Goal: Information Seeking & Learning: Understand process/instructions

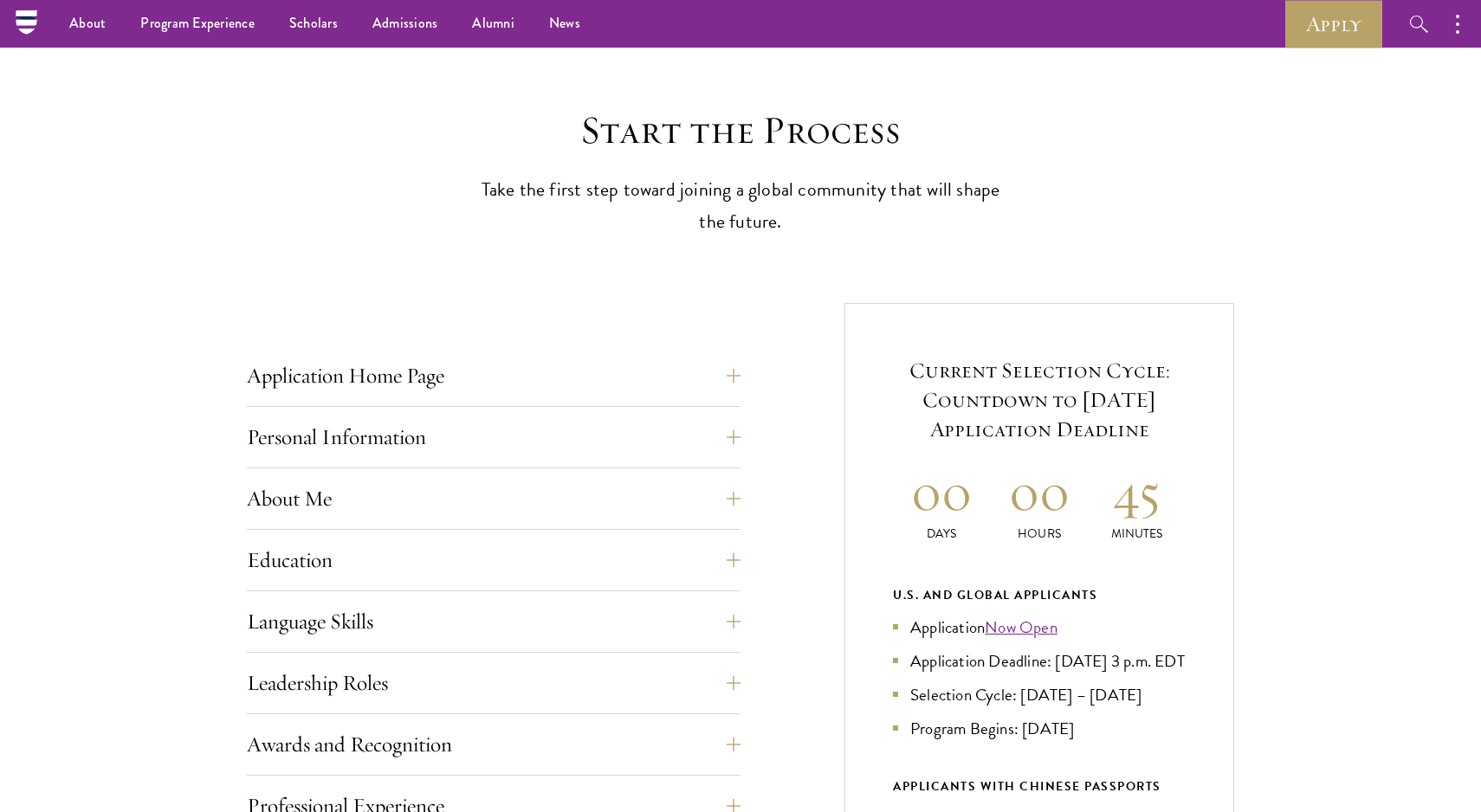
scroll to position [386, 0]
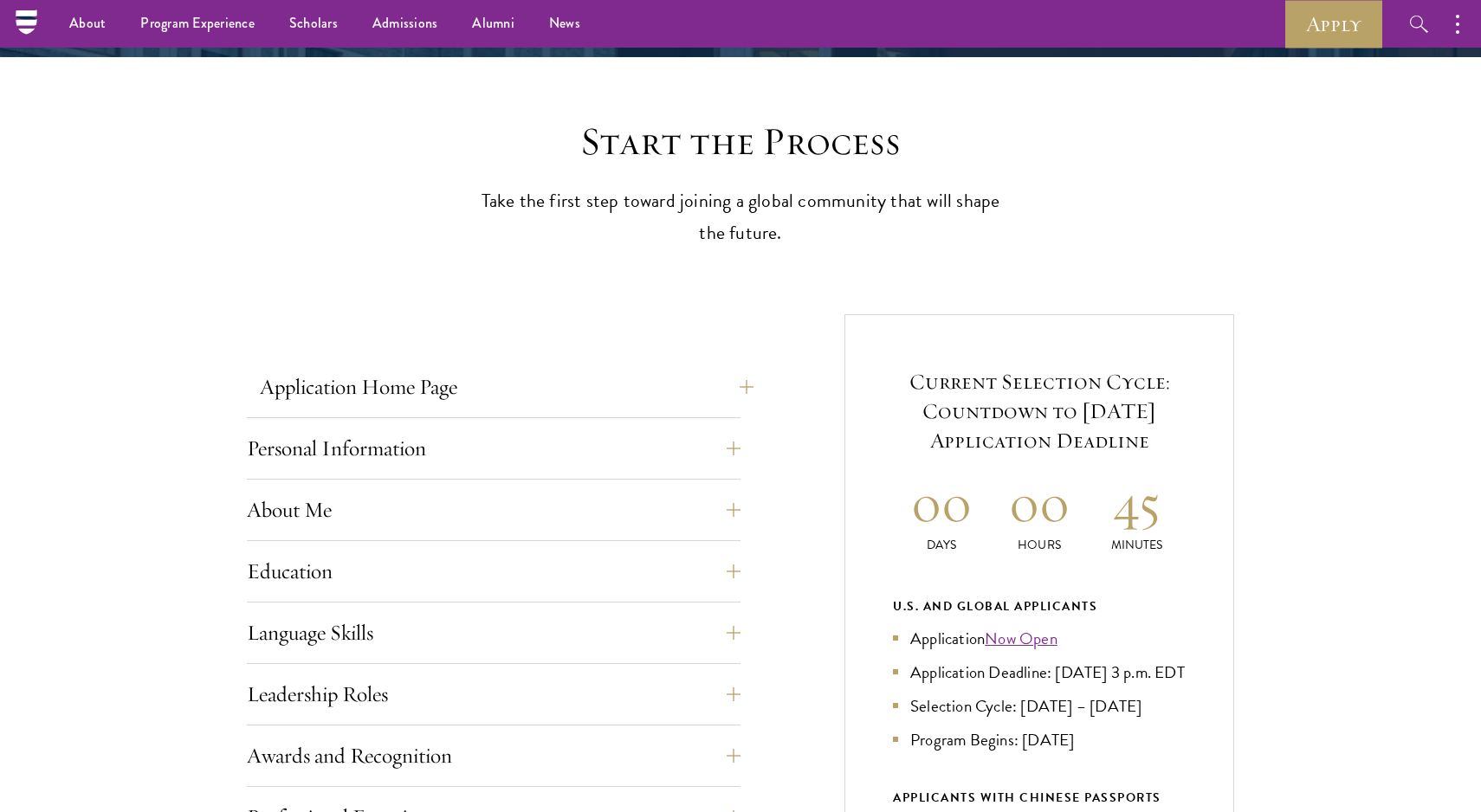
click at [461, 385] on button "Application Home Page" at bounding box center [506, 387] width 494 height 42
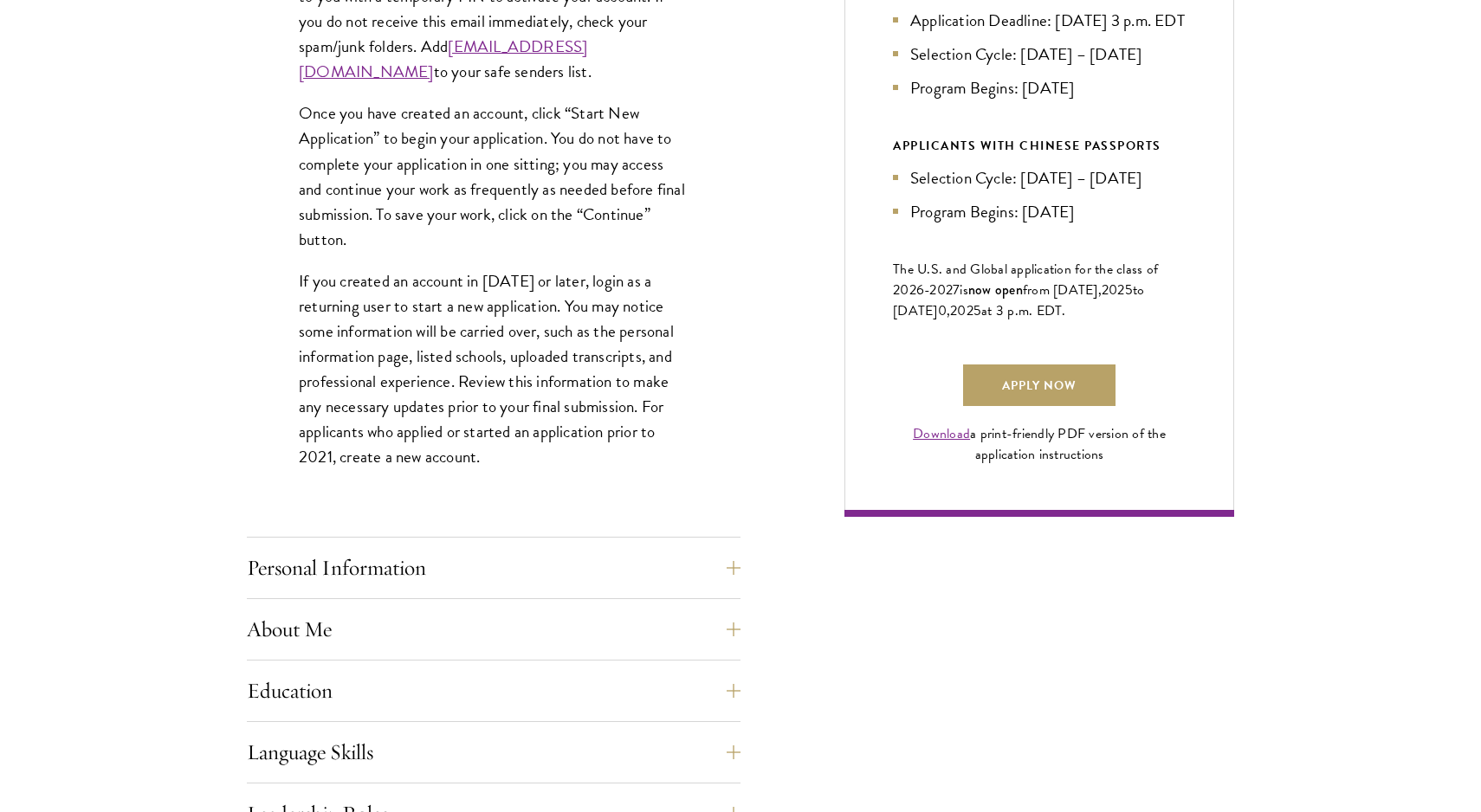
scroll to position [1090, 0]
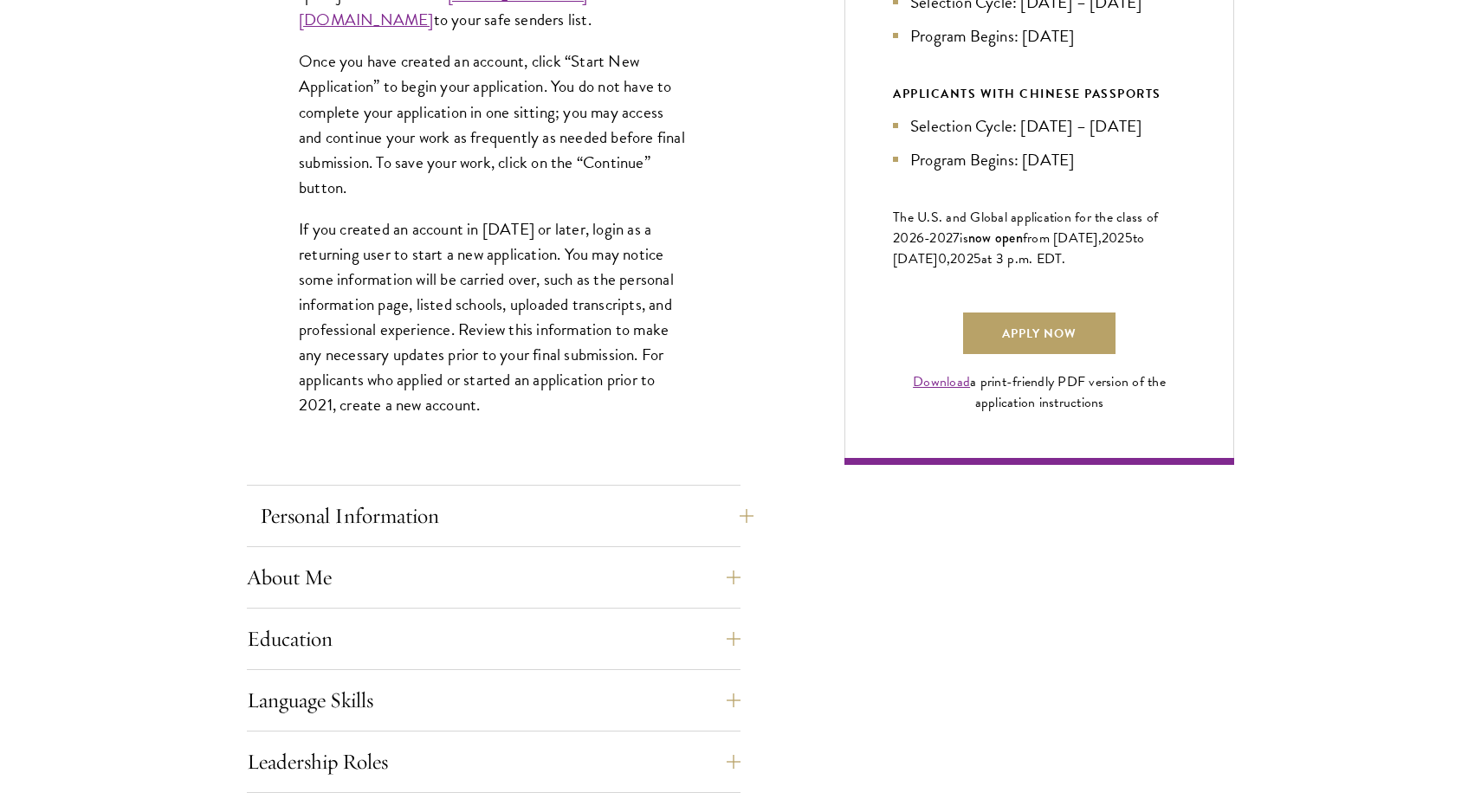
click at [446, 514] on button "Personal Information" at bounding box center [506, 516] width 494 height 42
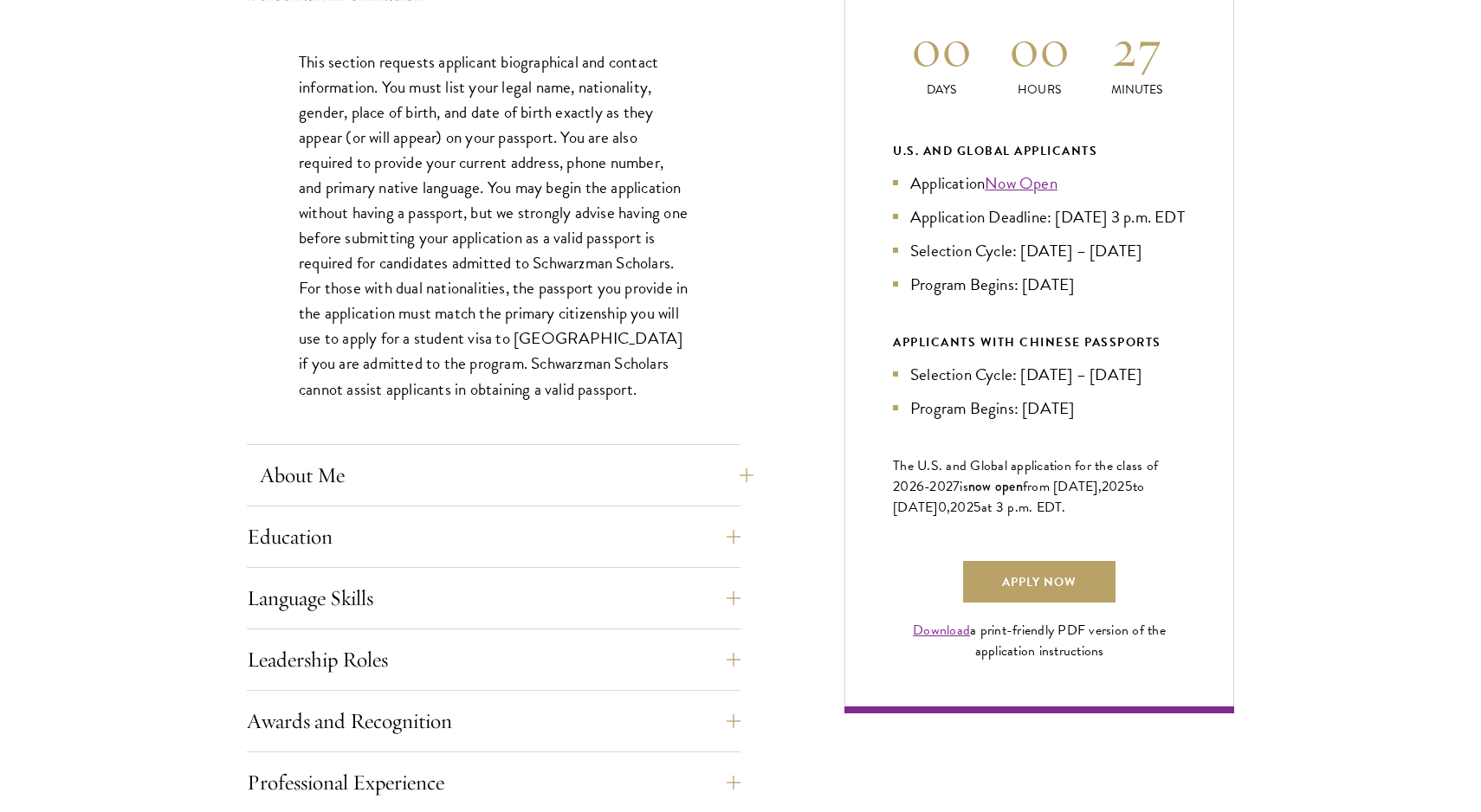
scroll to position [859, 0]
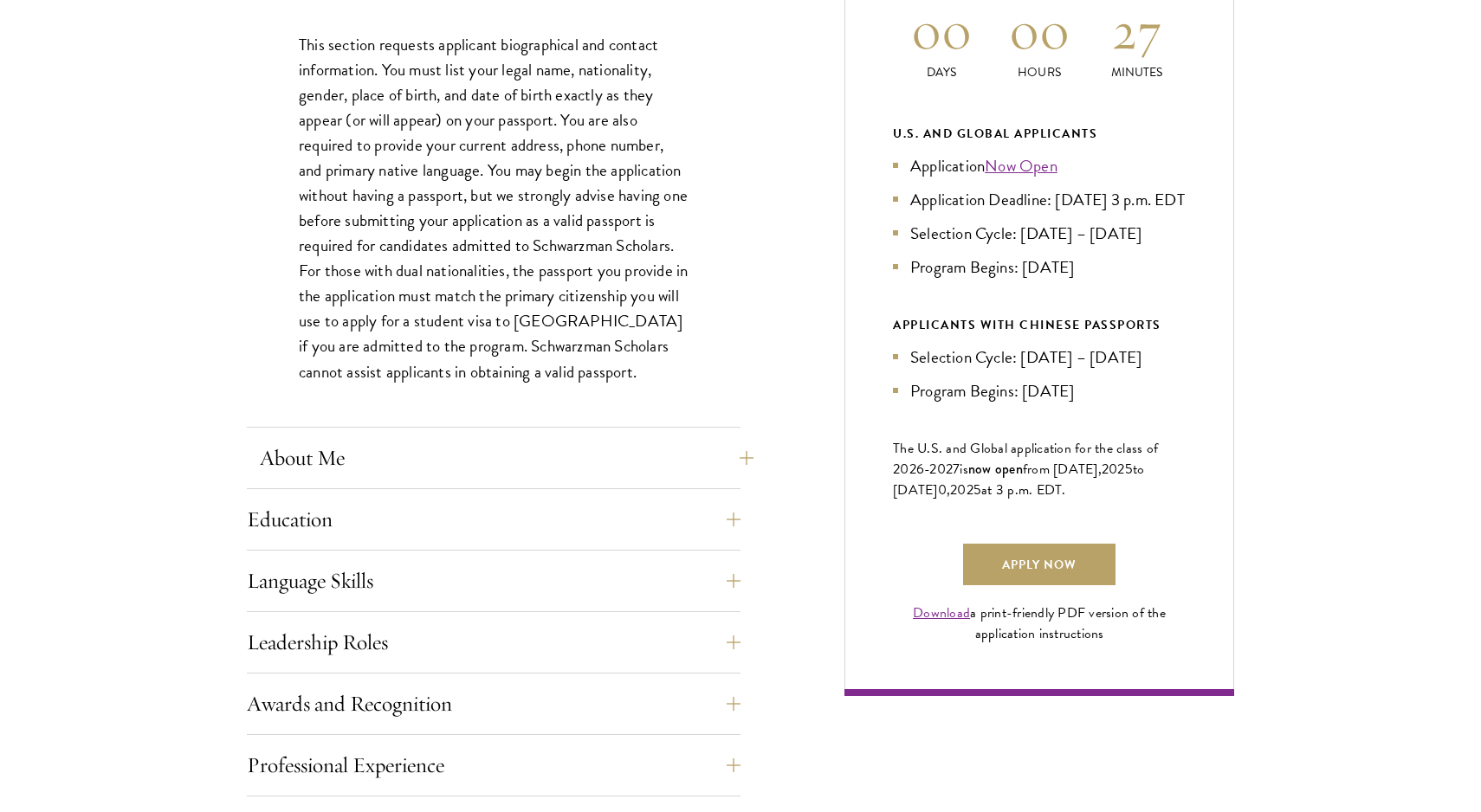
click at [426, 453] on button "About Me" at bounding box center [506, 458] width 494 height 42
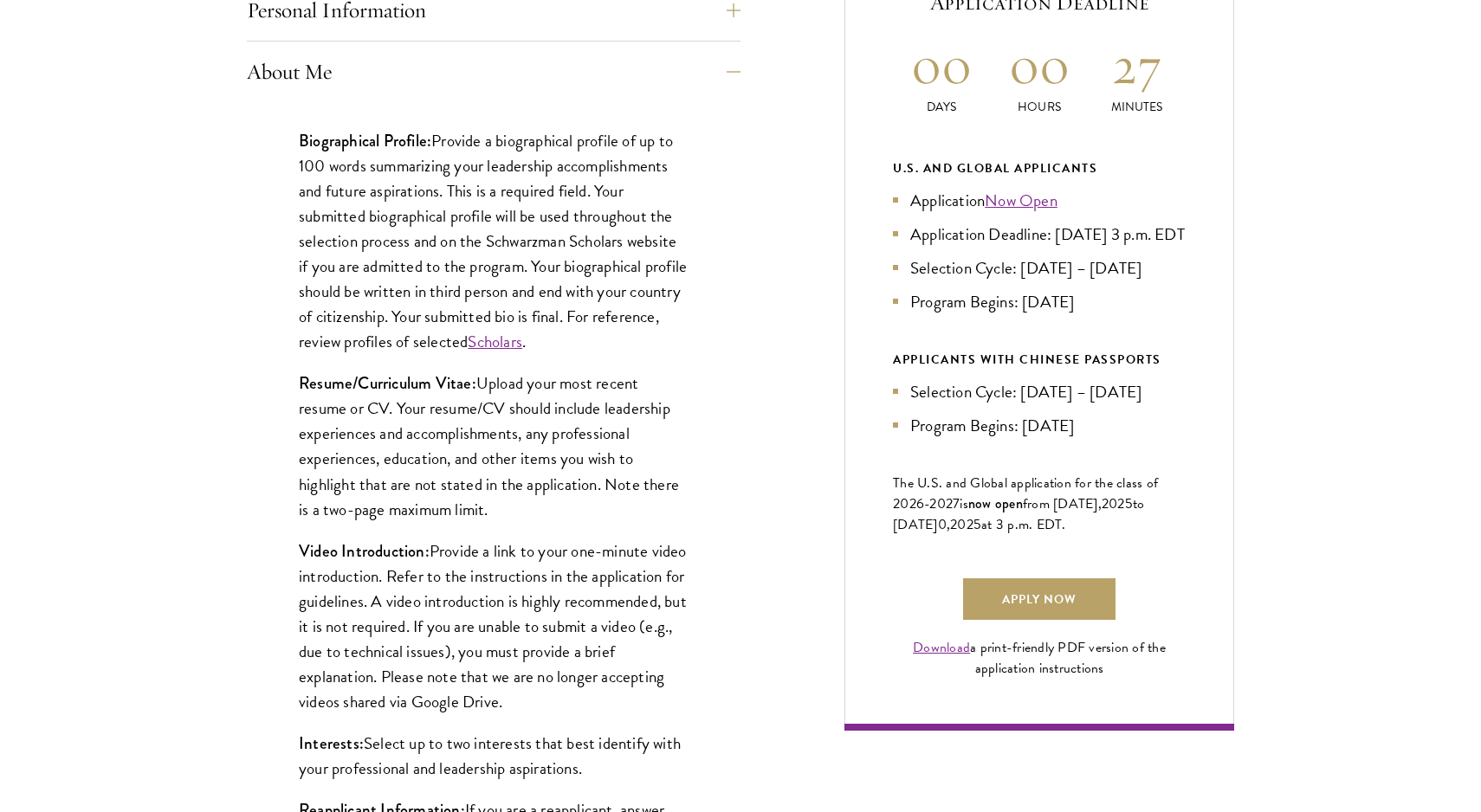
scroll to position [812, 0]
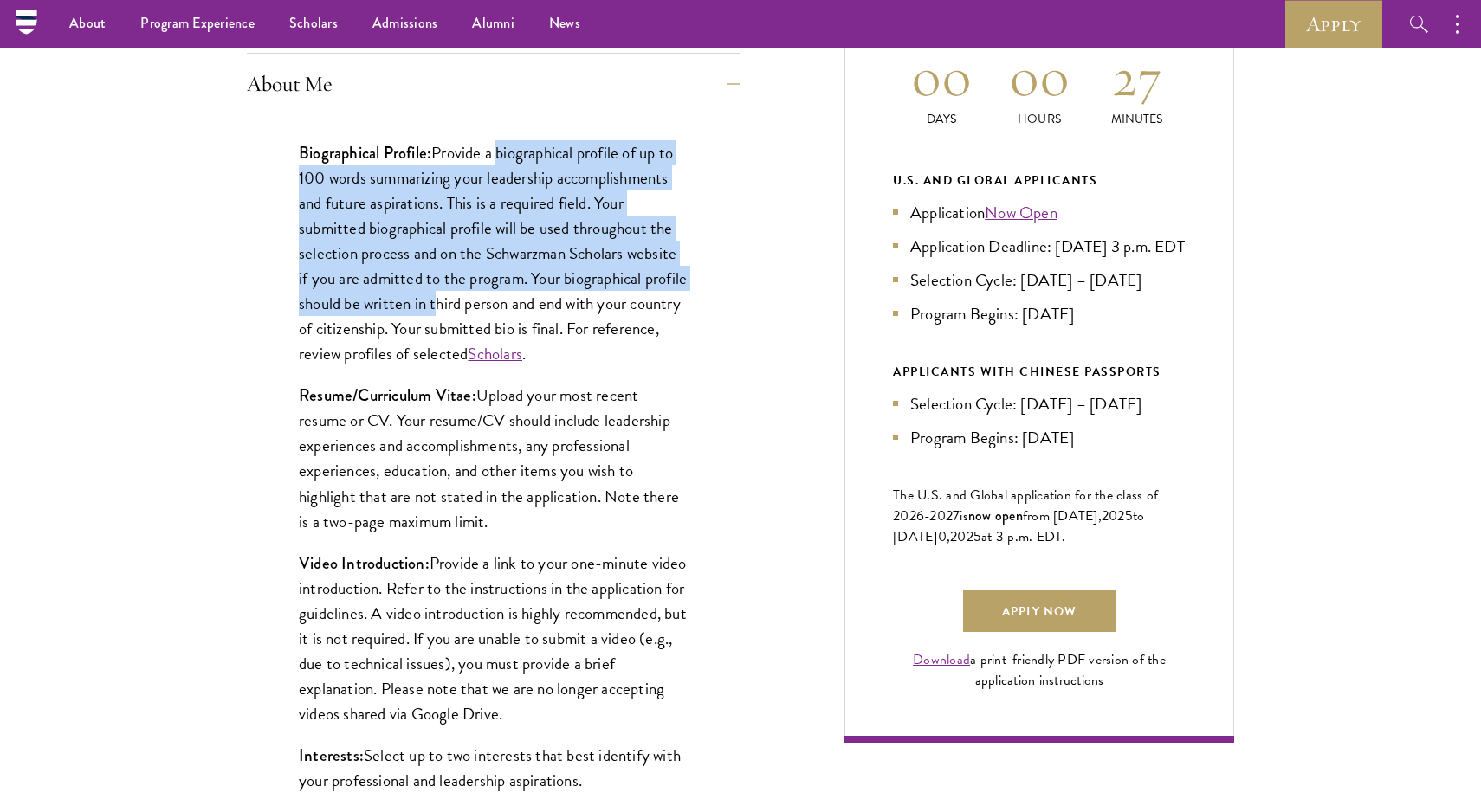
drag, startPoint x: 505, startPoint y: 150, endPoint x: 484, endPoint y: 292, distance: 143.5
click at [484, 292] on p "Biographical Profile: Provide a biographical profile of up to 100 words summari…" at bounding box center [494, 253] width 390 height 227
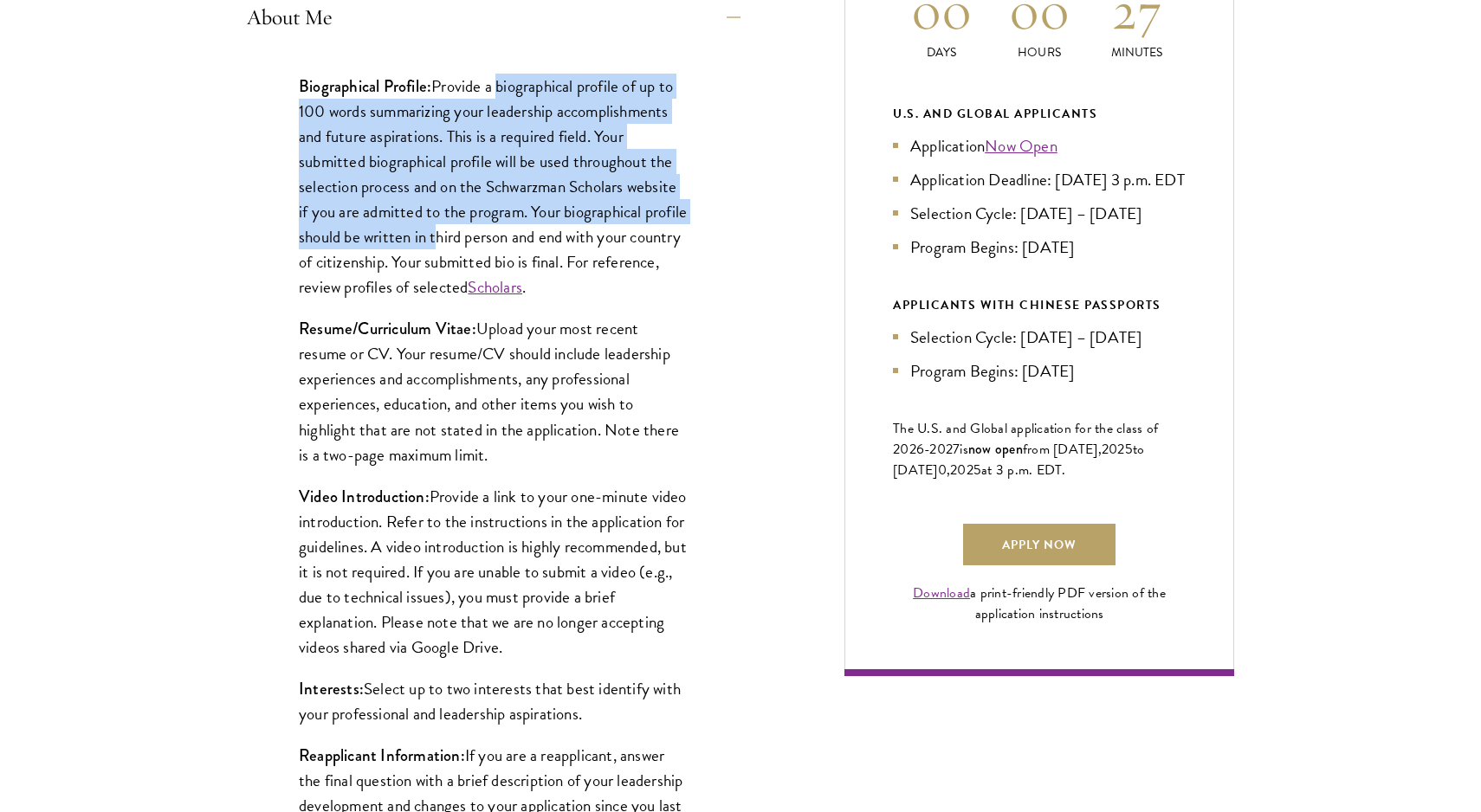
scroll to position [879, 0]
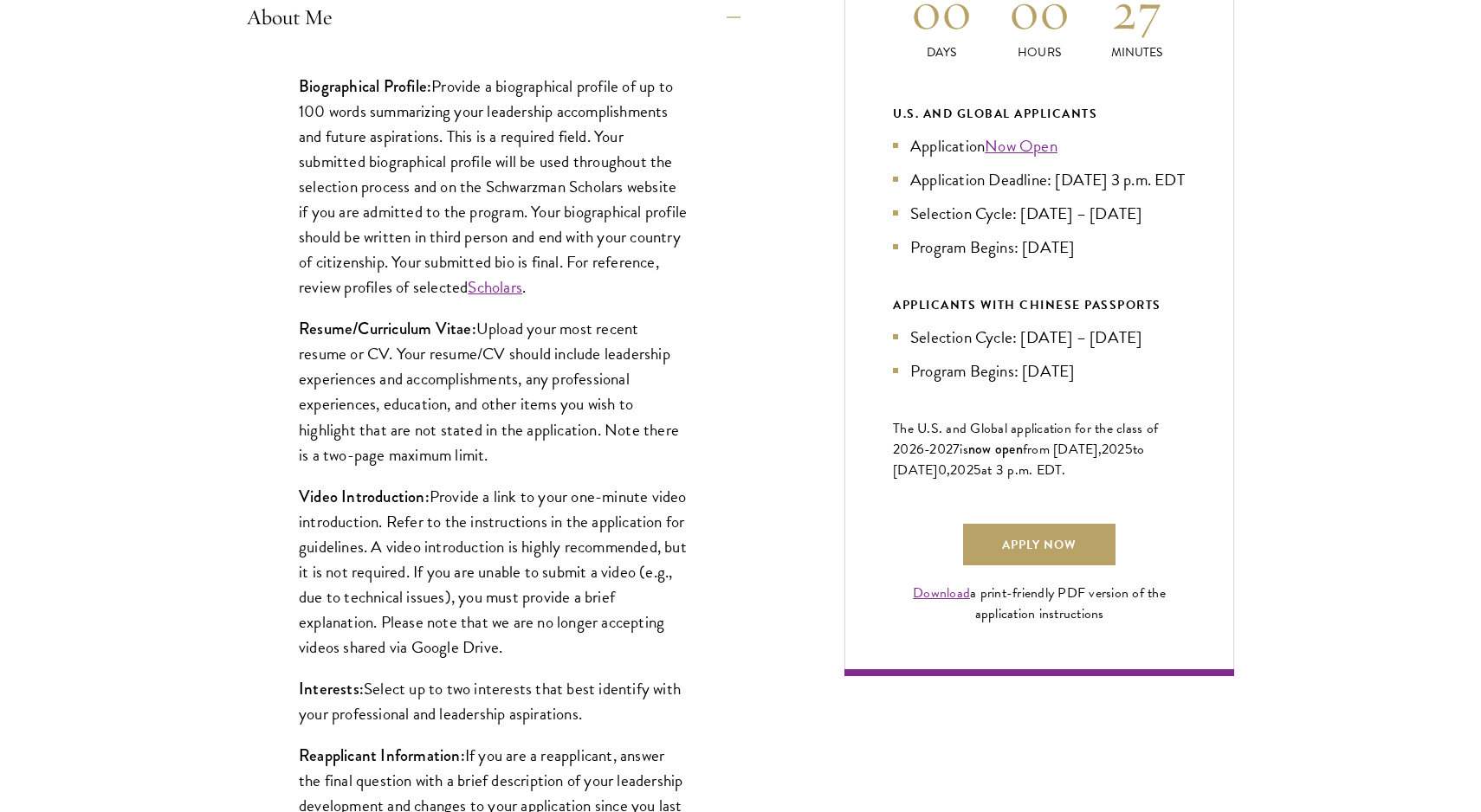
click at [480, 336] on p "Resume/Curriculum Vitae: Upload your most recent resume or CV. Your resume/CV s…" at bounding box center [494, 391] width 390 height 151
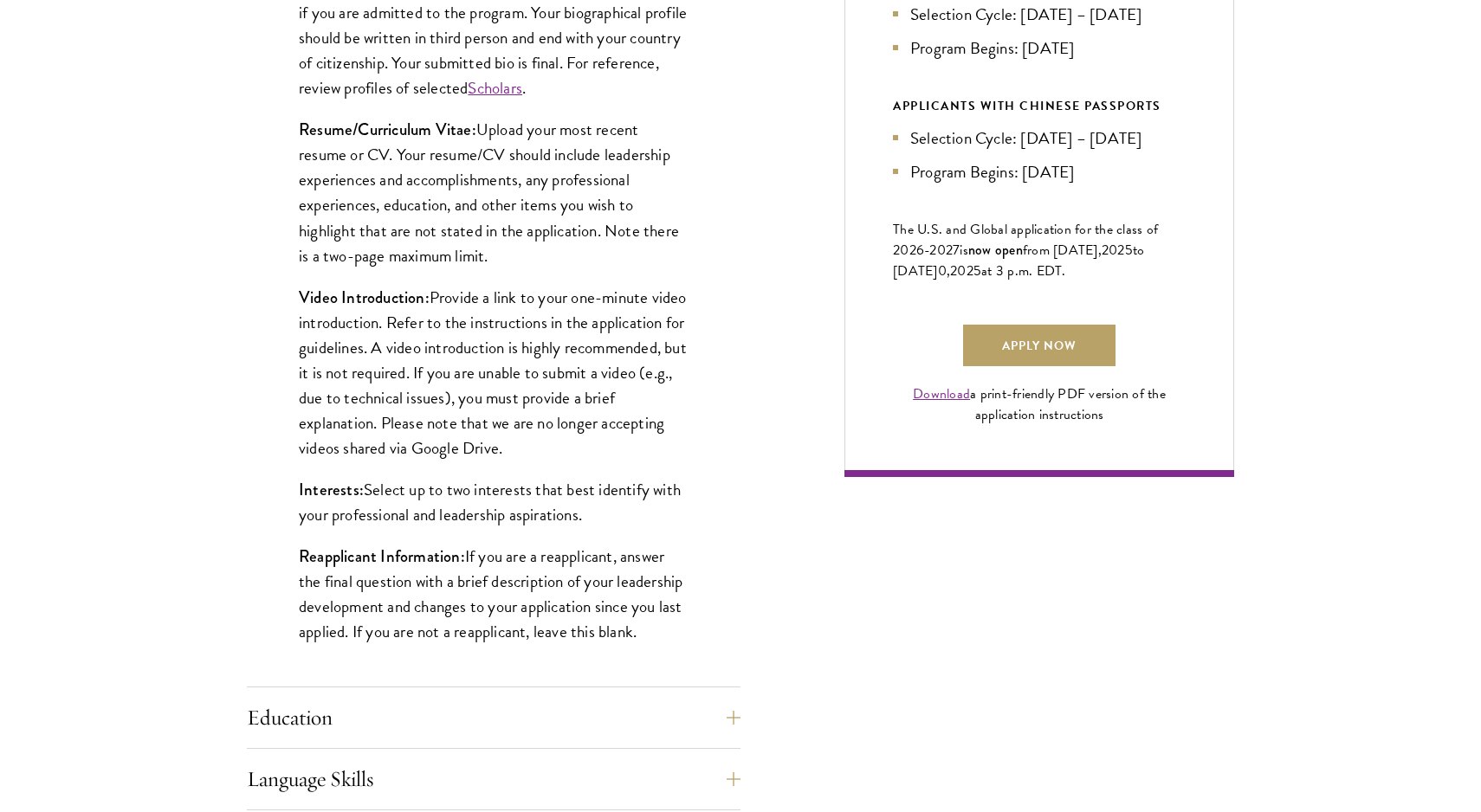
scroll to position [1081, 0]
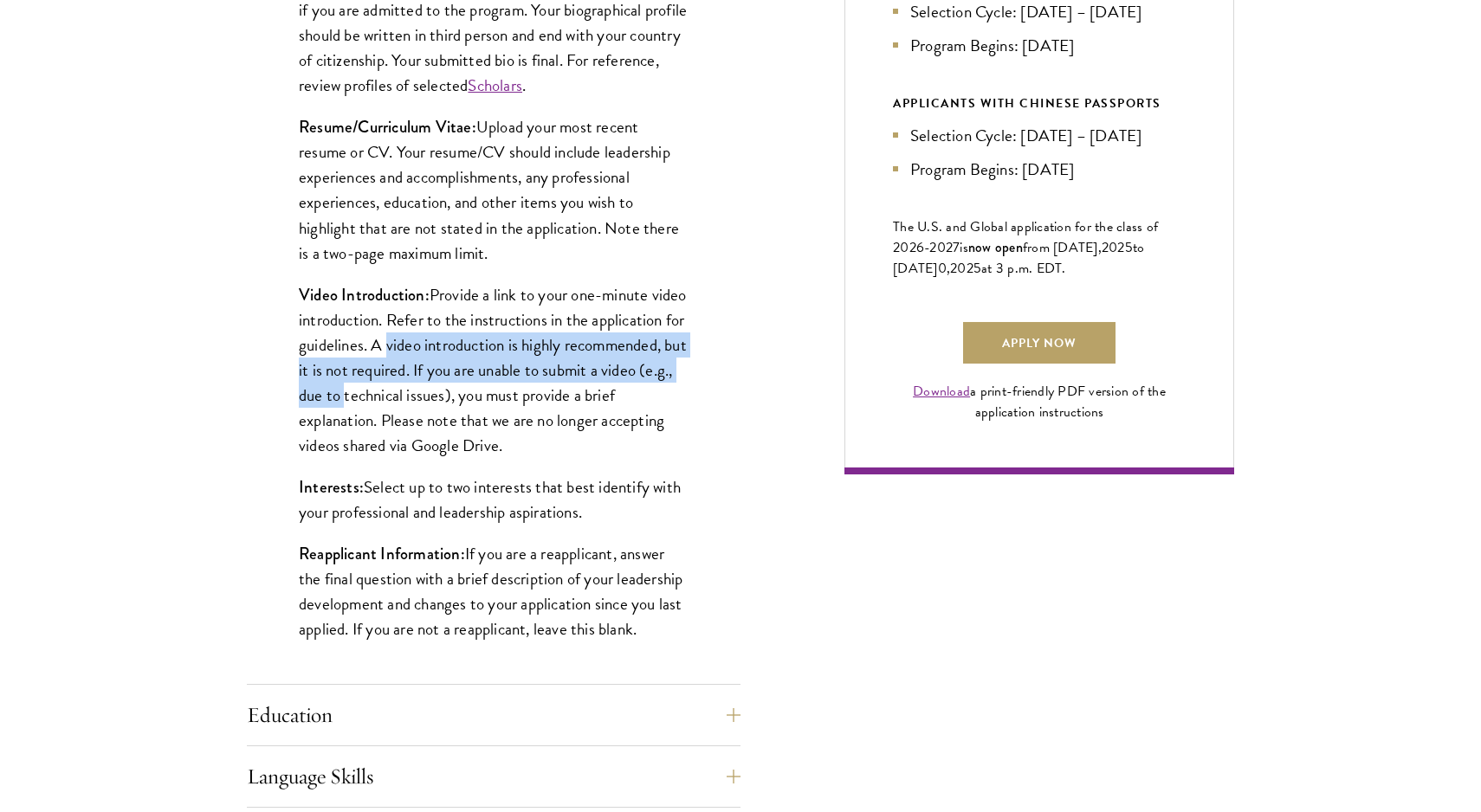
drag, startPoint x: 477, startPoint y: 341, endPoint x: 474, endPoint y: 391, distance: 50.1
click at [474, 391] on p "Video Introduction: Provide a link to your one-minute video introduction. Refer…" at bounding box center [494, 370] width 390 height 176
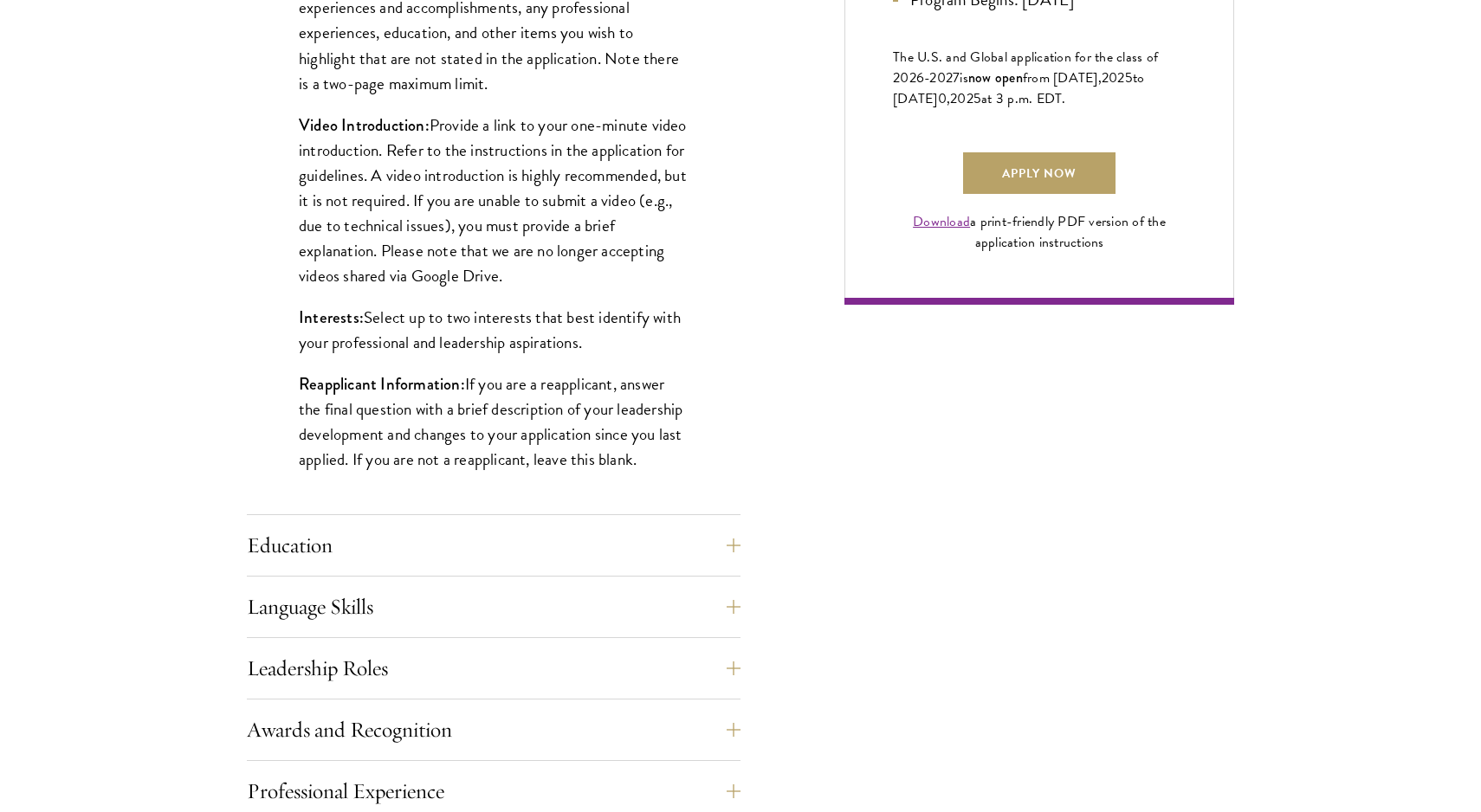
scroll to position [1257, 0]
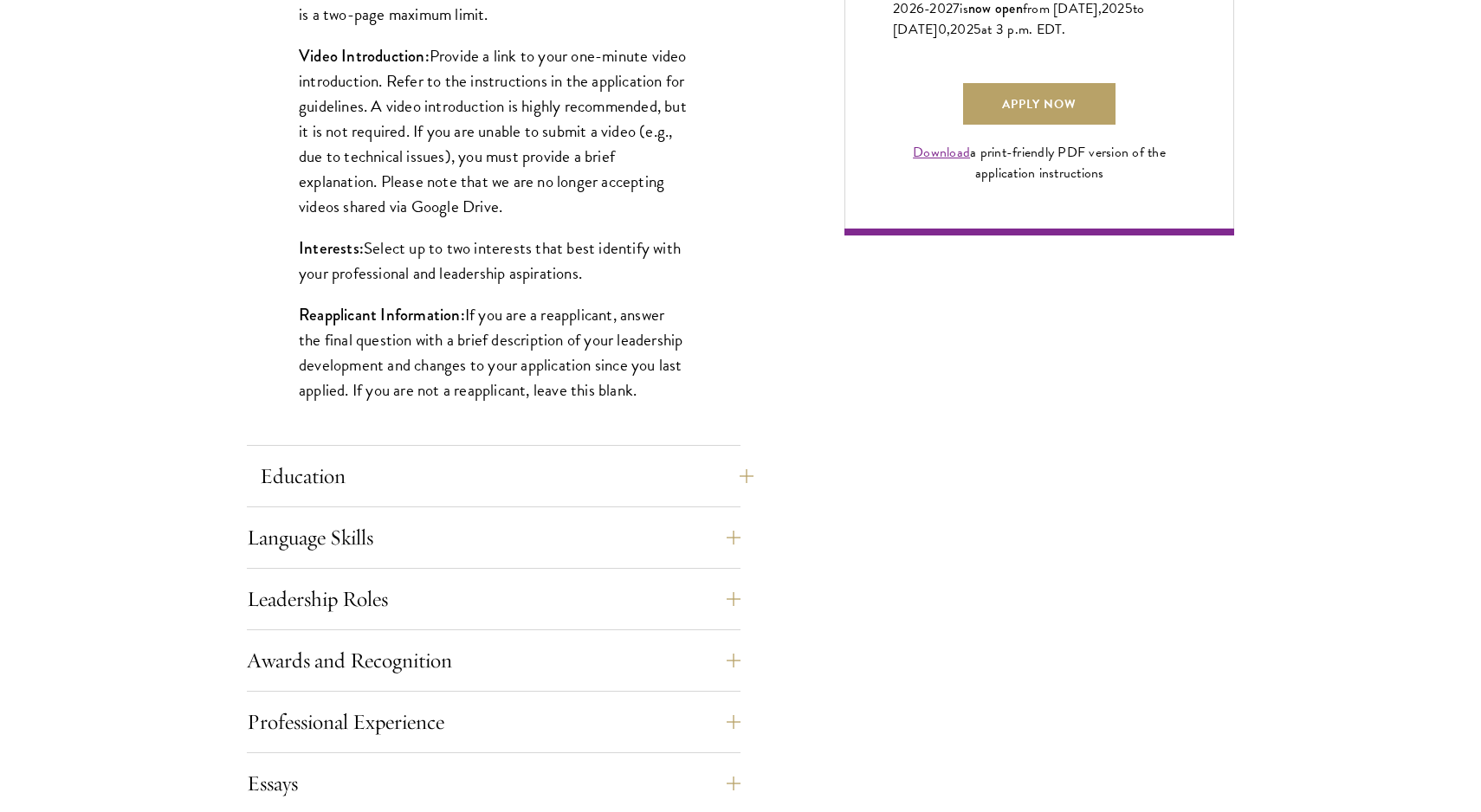
click at [468, 457] on button "Education" at bounding box center [506, 476] width 494 height 42
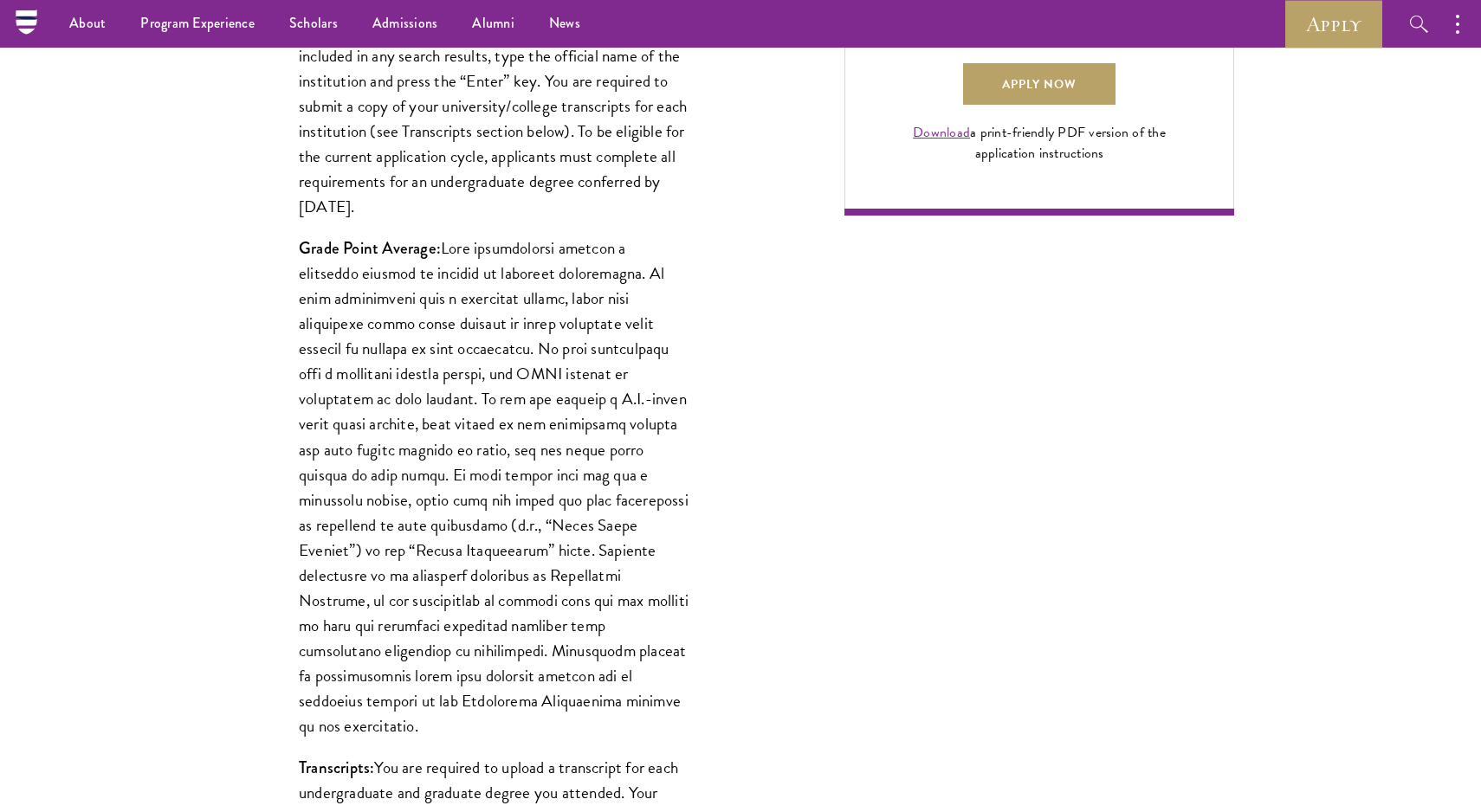
scroll to position [1338, 0]
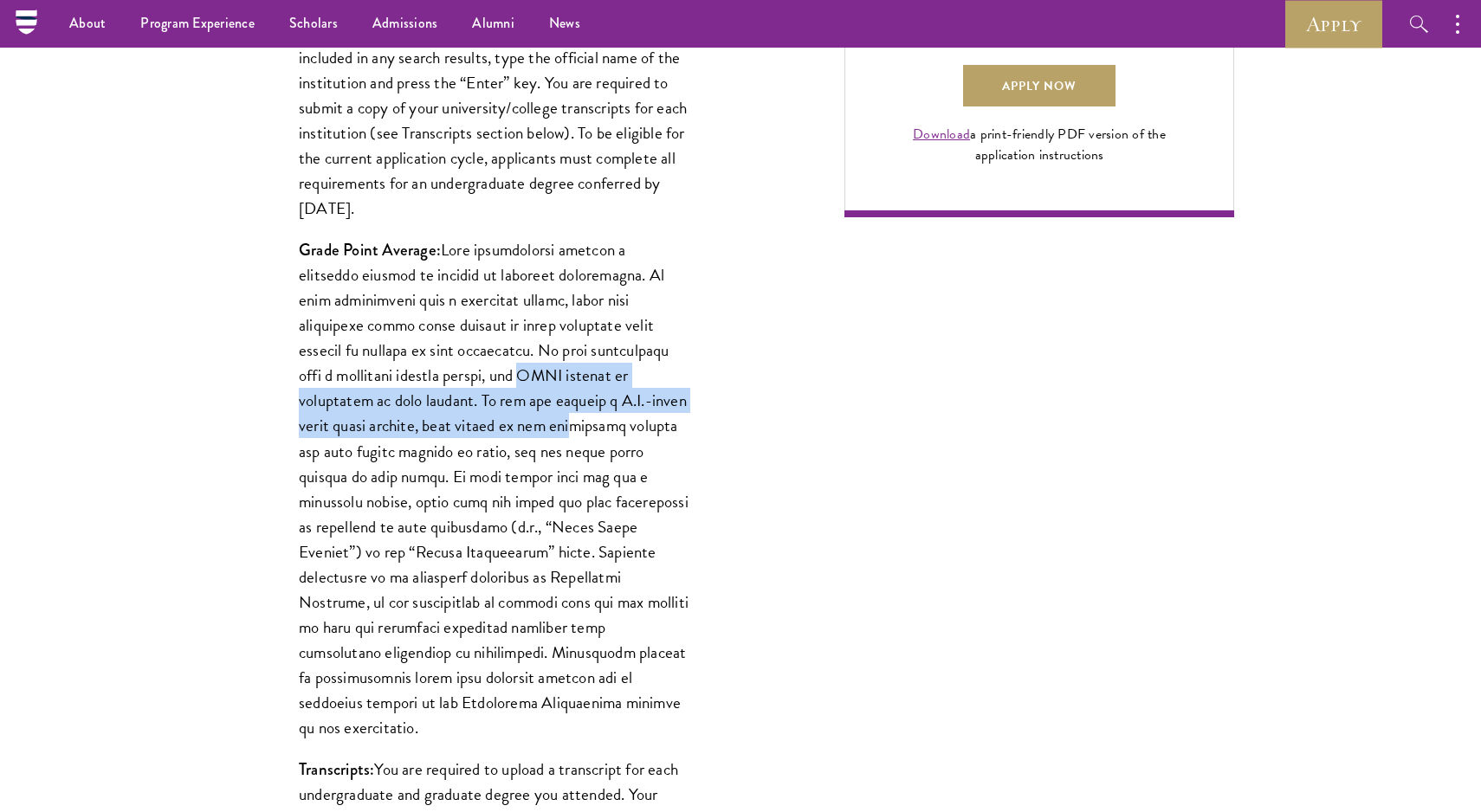
drag, startPoint x: 495, startPoint y: 366, endPoint x: 495, endPoint y: 426, distance: 60.0
click at [495, 426] on p "Grade Point Average:" at bounding box center [494, 489] width 390 height 503
click at [494, 409] on p "Grade Point Average:" at bounding box center [494, 489] width 390 height 503
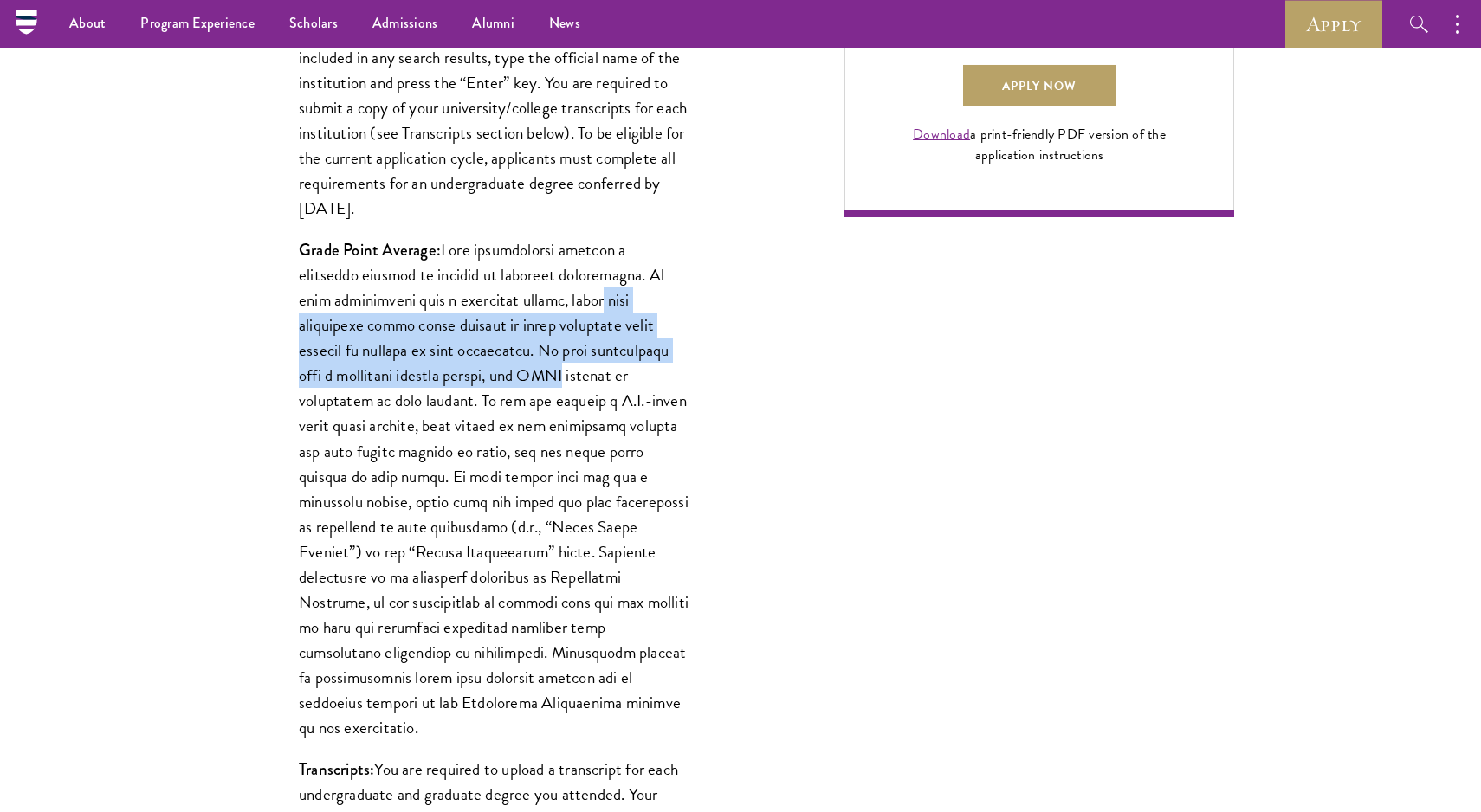
drag, startPoint x: 565, startPoint y: 287, endPoint x: 535, endPoint y: 365, distance: 83.6
click at [535, 365] on p "Grade Point Average:" at bounding box center [494, 489] width 390 height 503
click at [534, 364] on p "Grade Point Average:" at bounding box center [494, 489] width 390 height 503
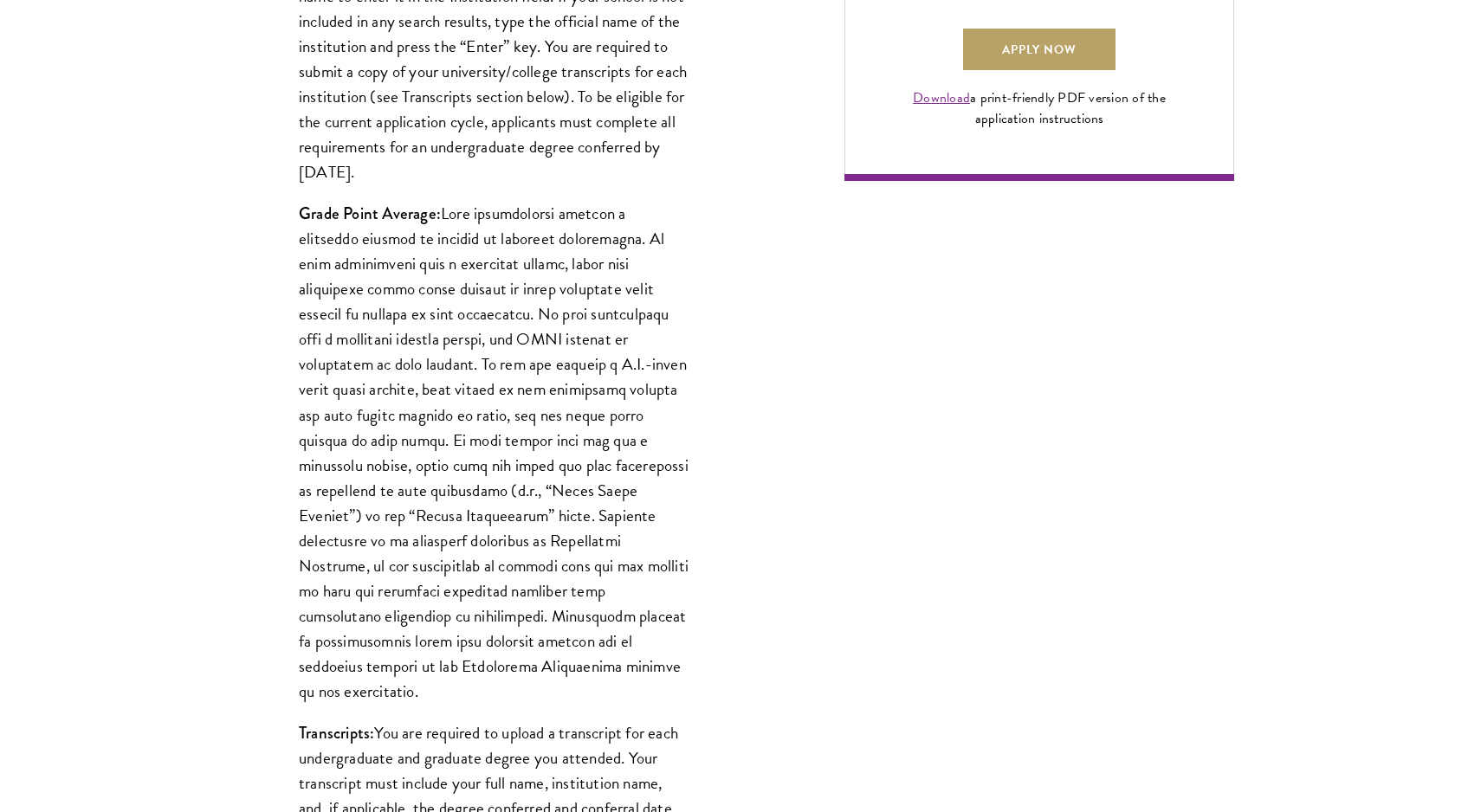
scroll to position [1375, 0]
drag, startPoint x: 403, startPoint y: 463, endPoint x: 403, endPoint y: 489, distance: 26.0
click at [403, 489] on p "Grade Point Average:" at bounding box center [494, 452] width 390 height 503
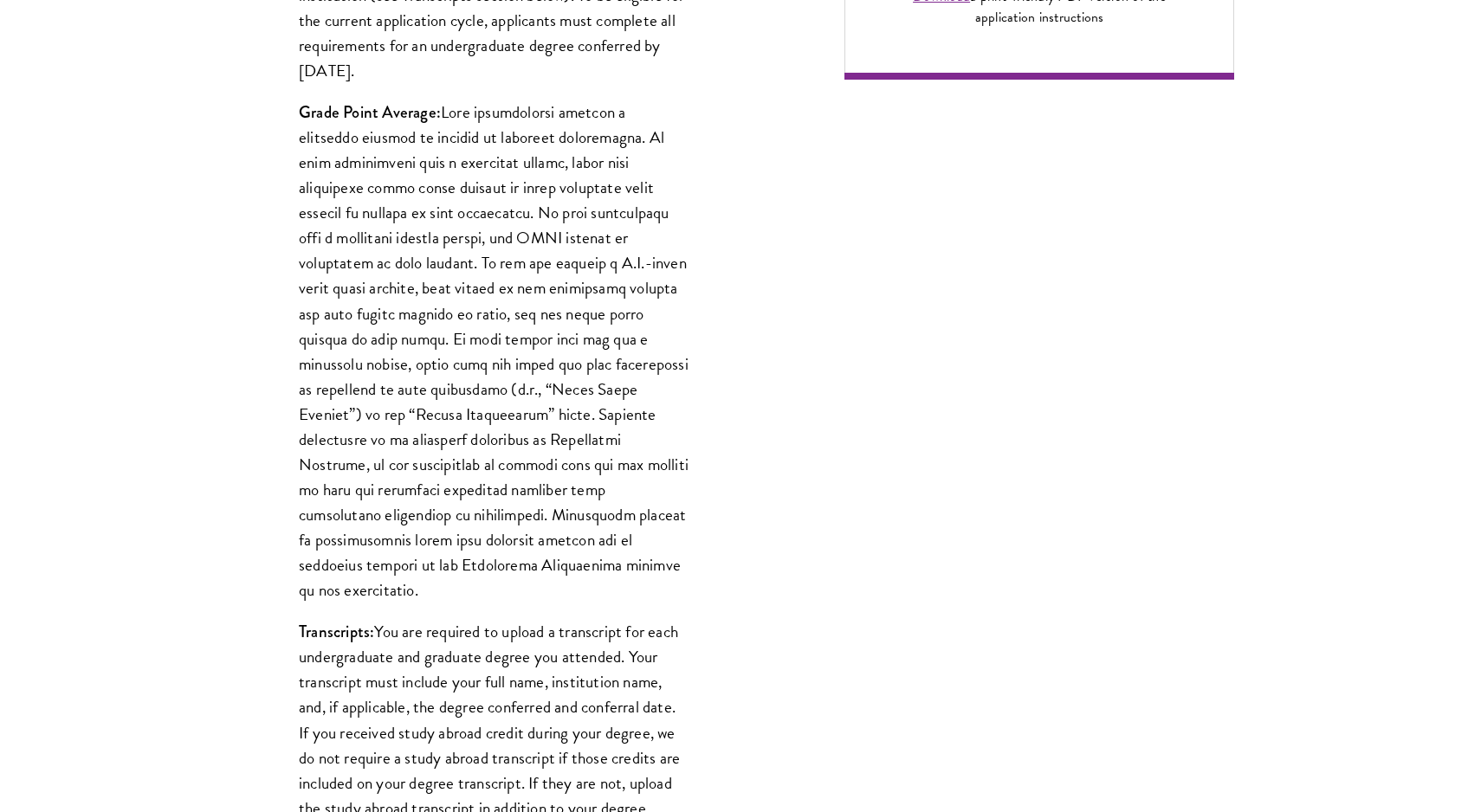
scroll to position [1481, 0]
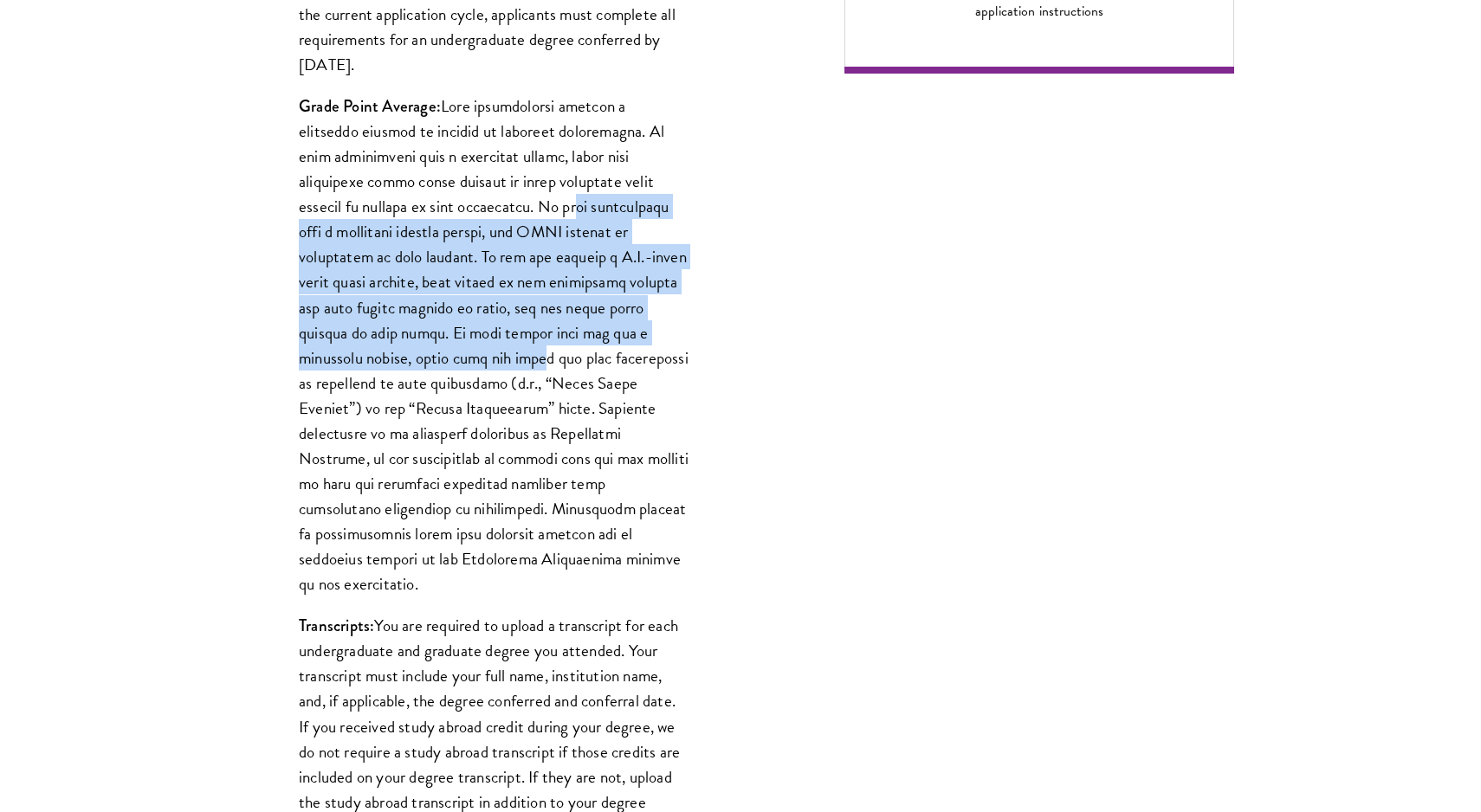
drag, startPoint x: 499, startPoint y: 198, endPoint x: 415, endPoint y: 353, distance: 176.3
click at [415, 353] on p "Grade Point Average:" at bounding box center [494, 345] width 390 height 503
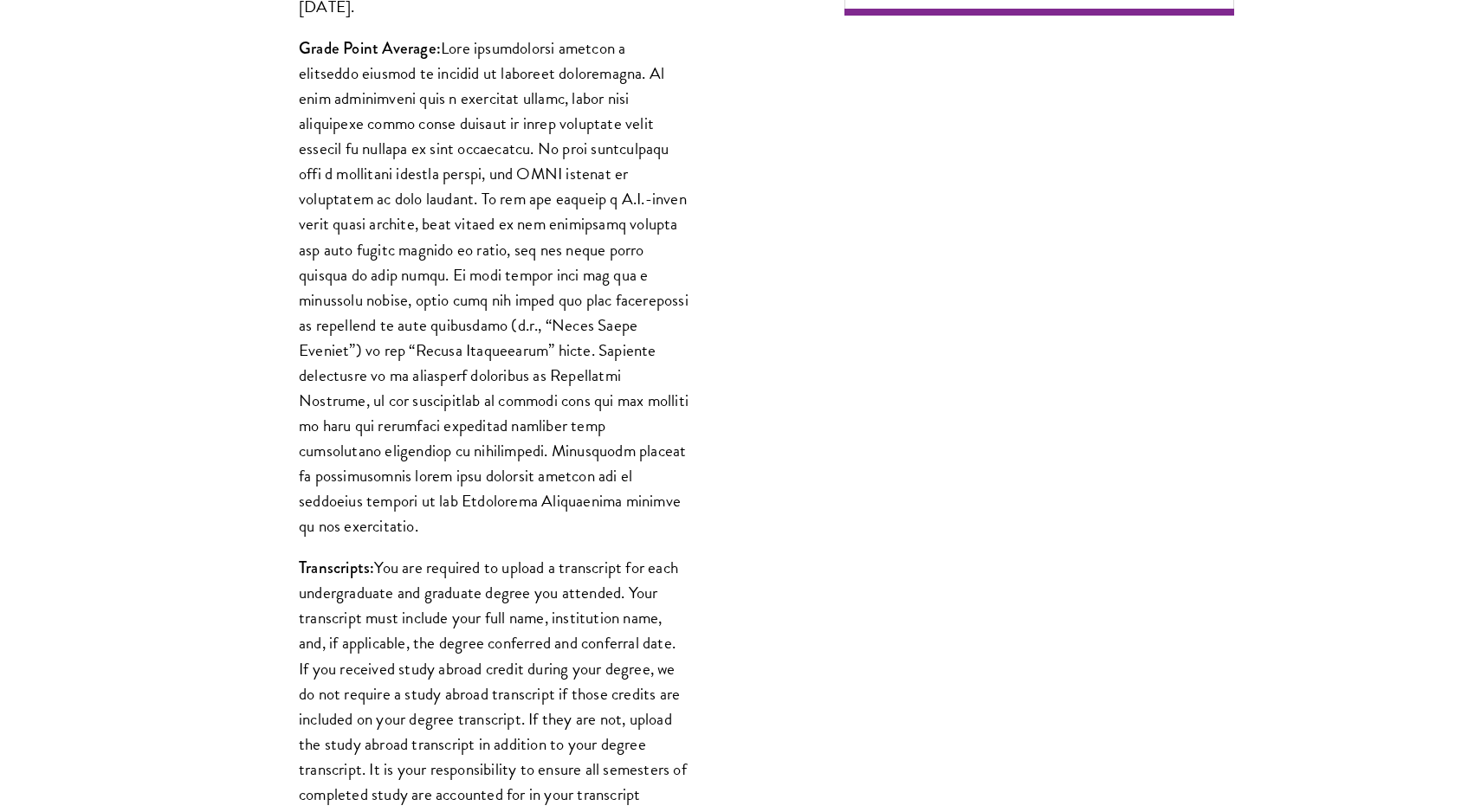
scroll to position [1567, 0]
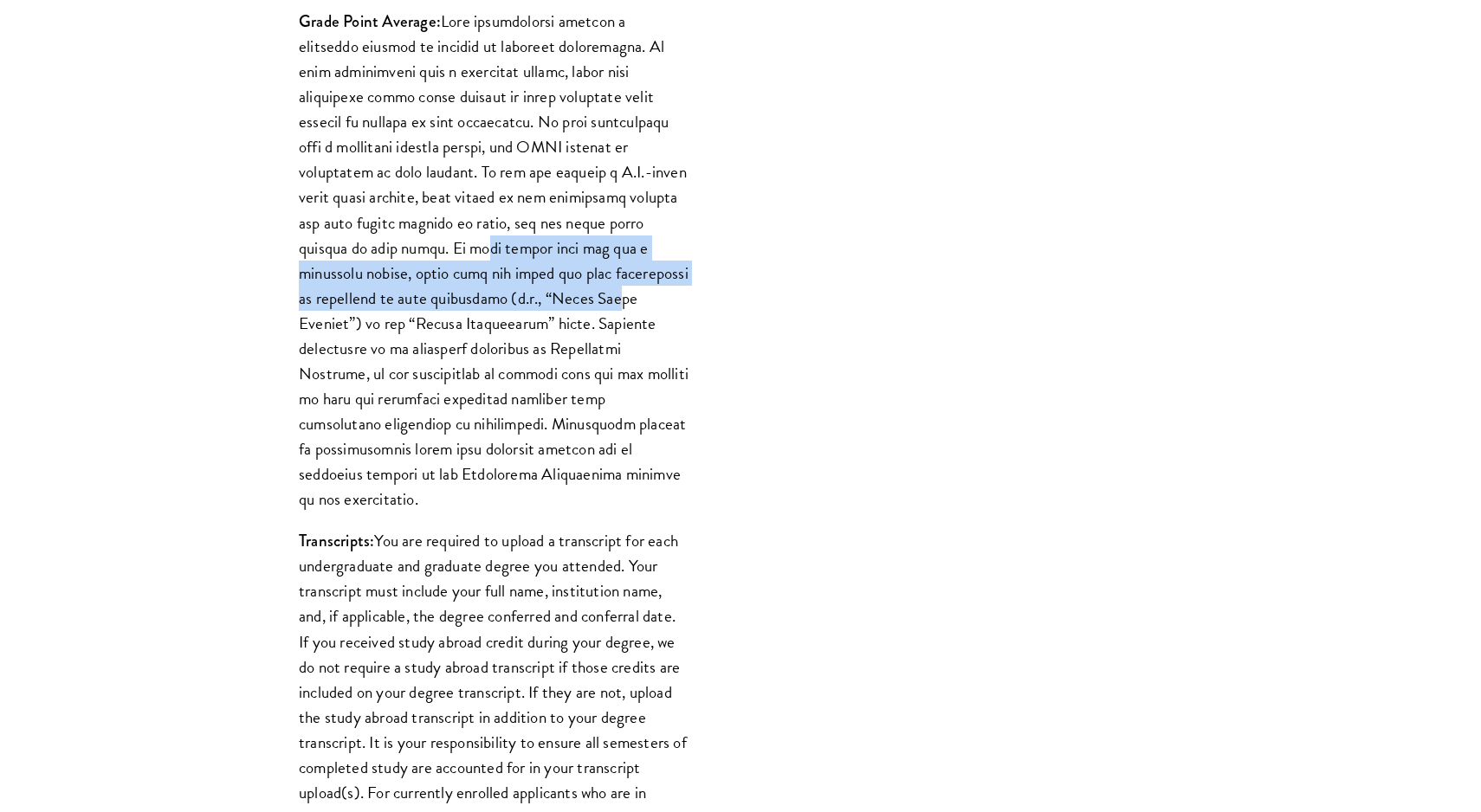
drag, startPoint x: 401, startPoint y: 247, endPoint x: 488, endPoint y: 292, distance: 97.9
click at [489, 293] on p "Grade Point Average:" at bounding box center [494, 260] width 390 height 503
click at [437, 270] on p "Grade Point Average:" at bounding box center [494, 260] width 390 height 503
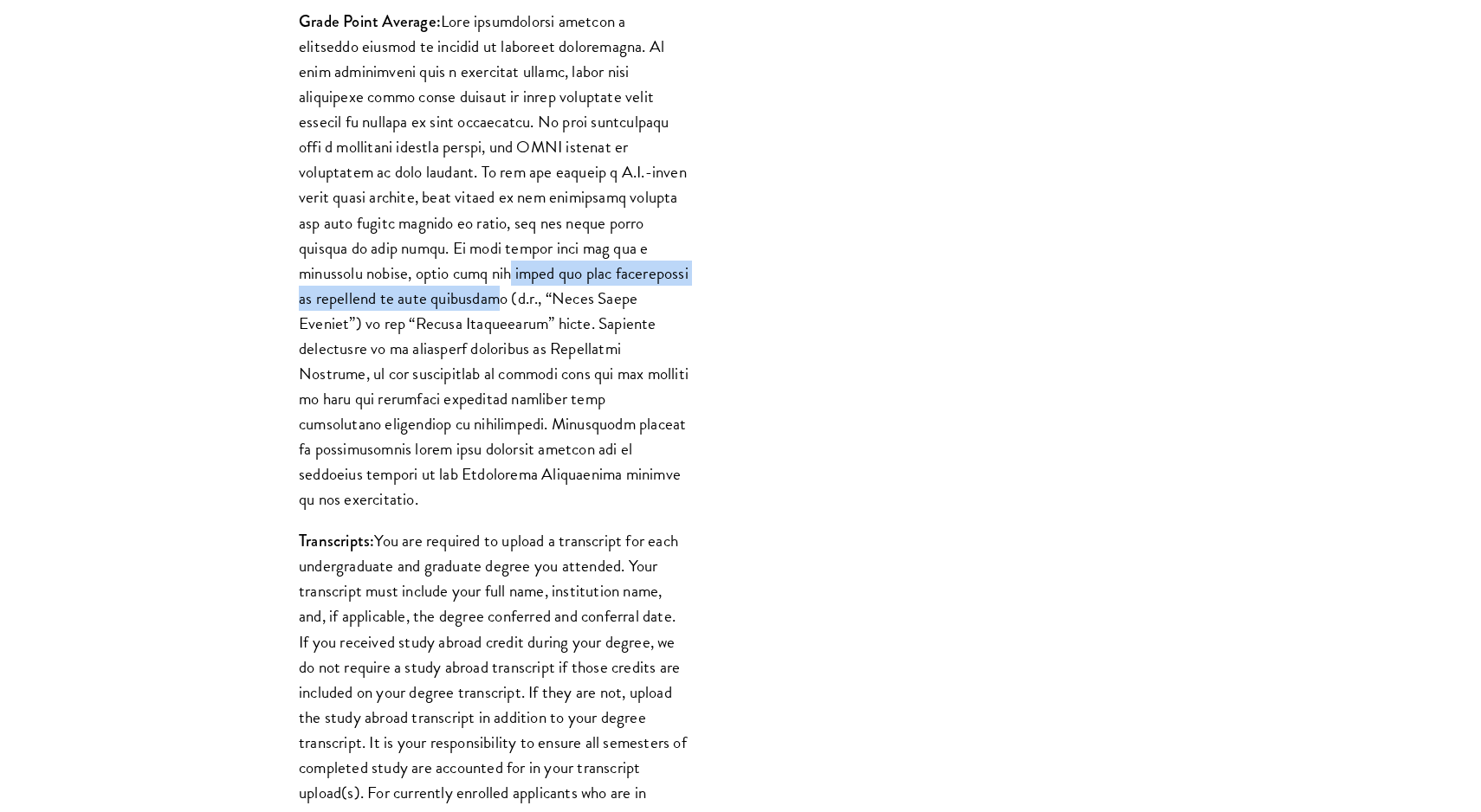
drag, startPoint x: 382, startPoint y: 272, endPoint x: 386, endPoint y: 300, distance: 28.3
click at [386, 300] on p "Grade Point Average:" at bounding box center [494, 260] width 390 height 503
click at [407, 302] on p "Grade Point Average:" at bounding box center [494, 260] width 390 height 503
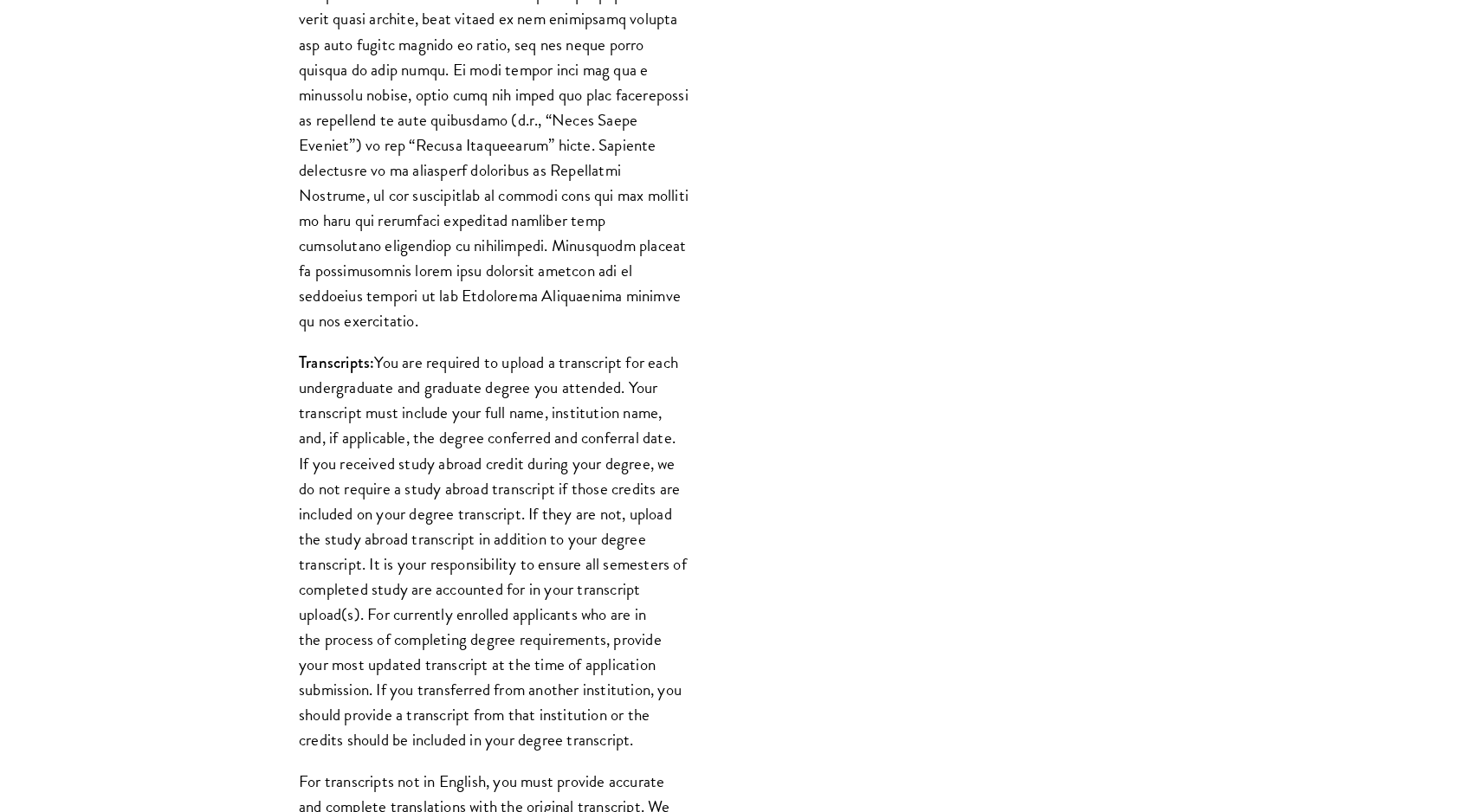
scroll to position [1780, 0]
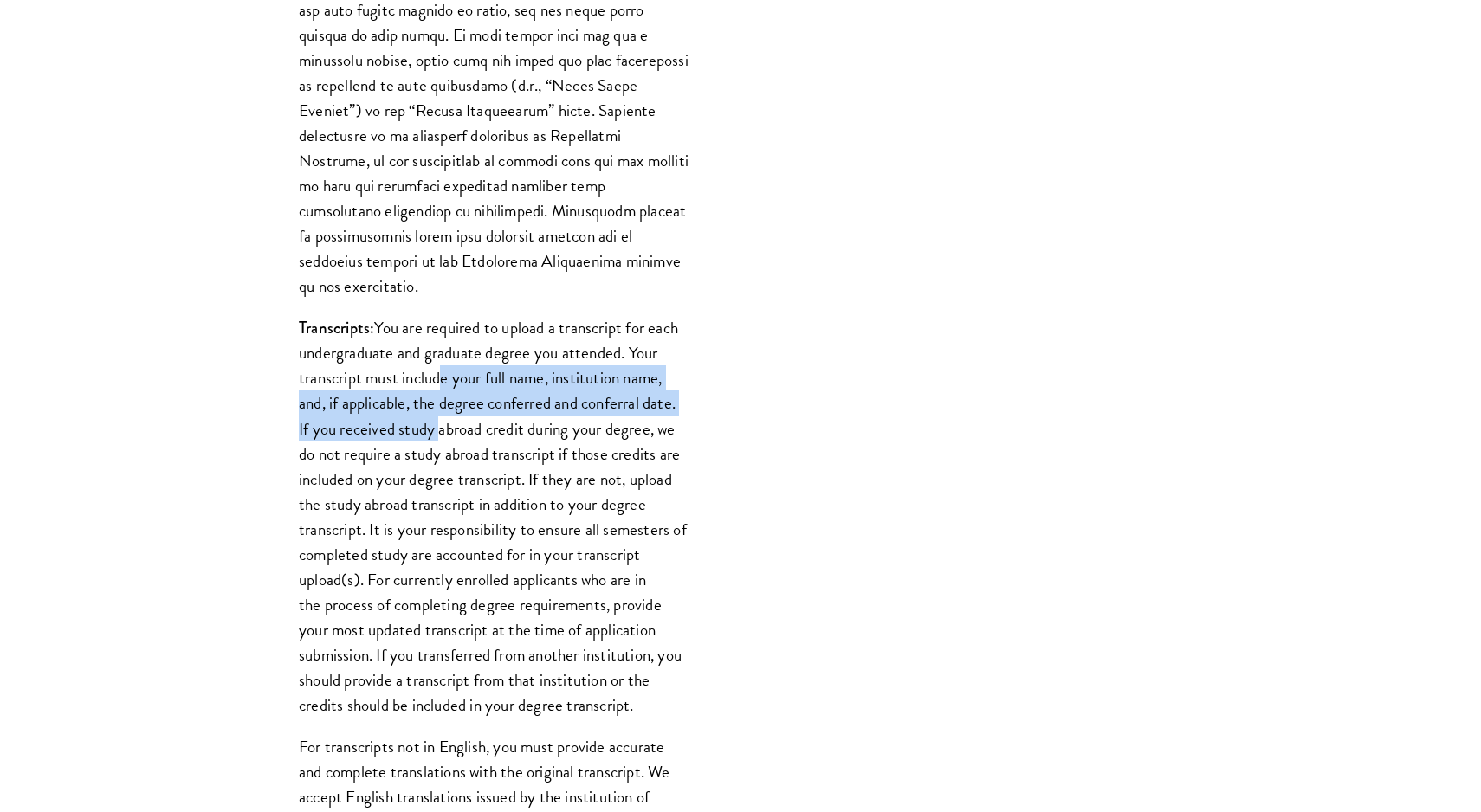
drag, startPoint x: 431, startPoint y: 352, endPoint x: 430, endPoint y: 395, distance: 43.0
click at [431, 395] on p "Transcripts: You are required to upload a transcript for each undergraduate and…" at bounding box center [494, 516] width 390 height 403
click at [430, 395] on p "Transcripts: You are required to upload a transcript for each undergraduate and…" at bounding box center [494, 516] width 390 height 403
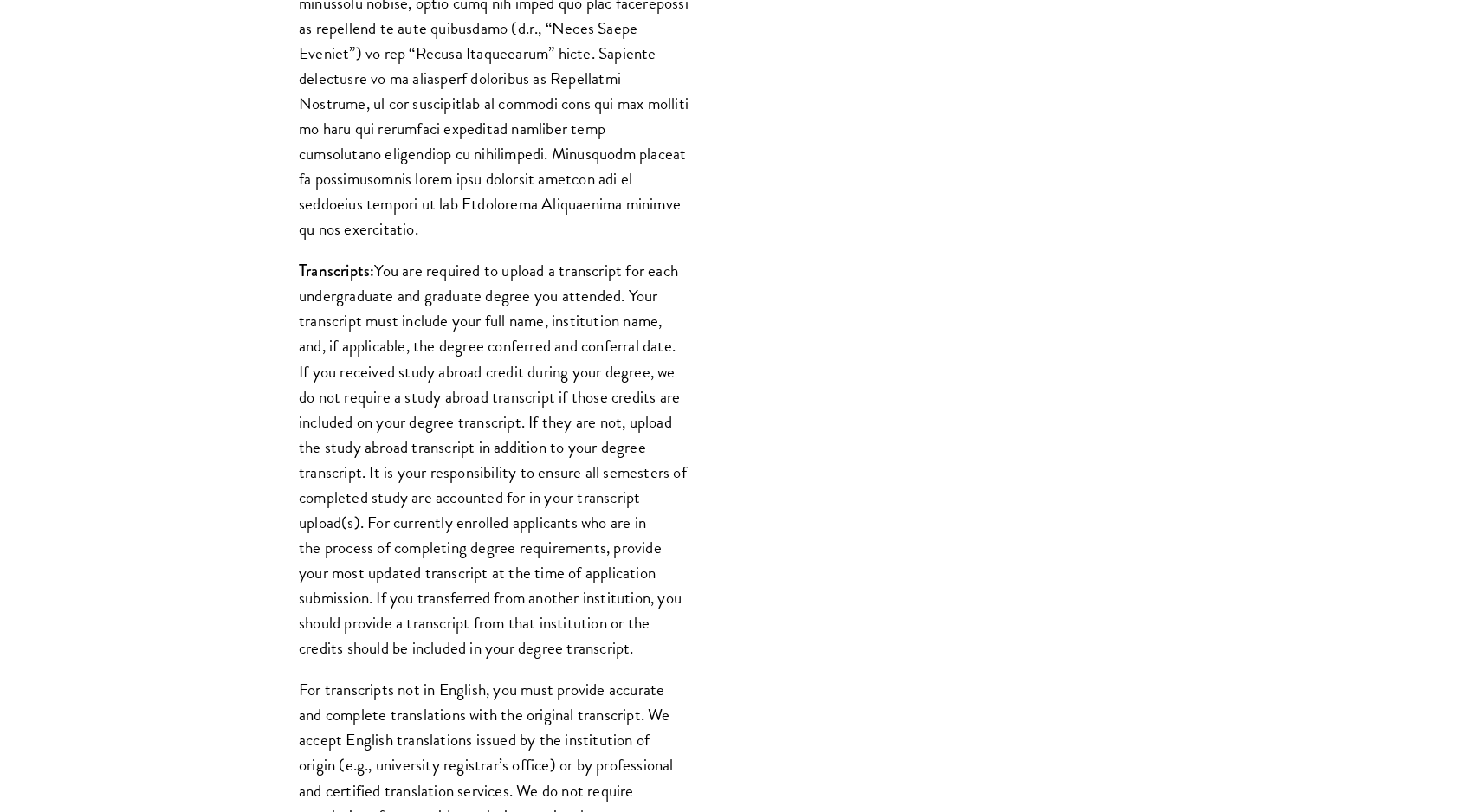
scroll to position [1837, 0]
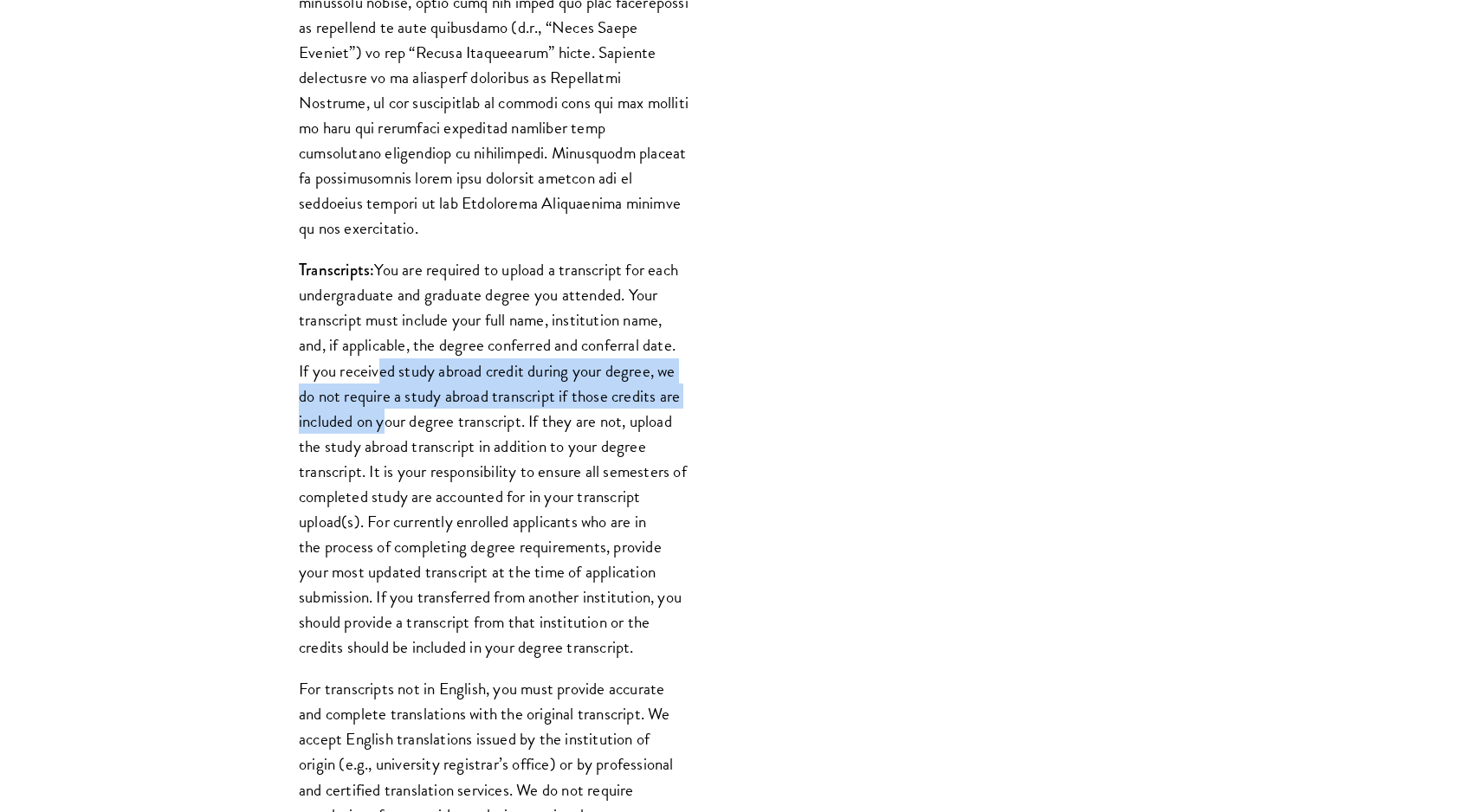
drag, startPoint x: 376, startPoint y: 342, endPoint x: 377, endPoint y: 389, distance: 47.0
click at [377, 389] on p "Transcripts: You are required to upload a transcript for each undergraduate and…" at bounding box center [494, 458] width 390 height 403
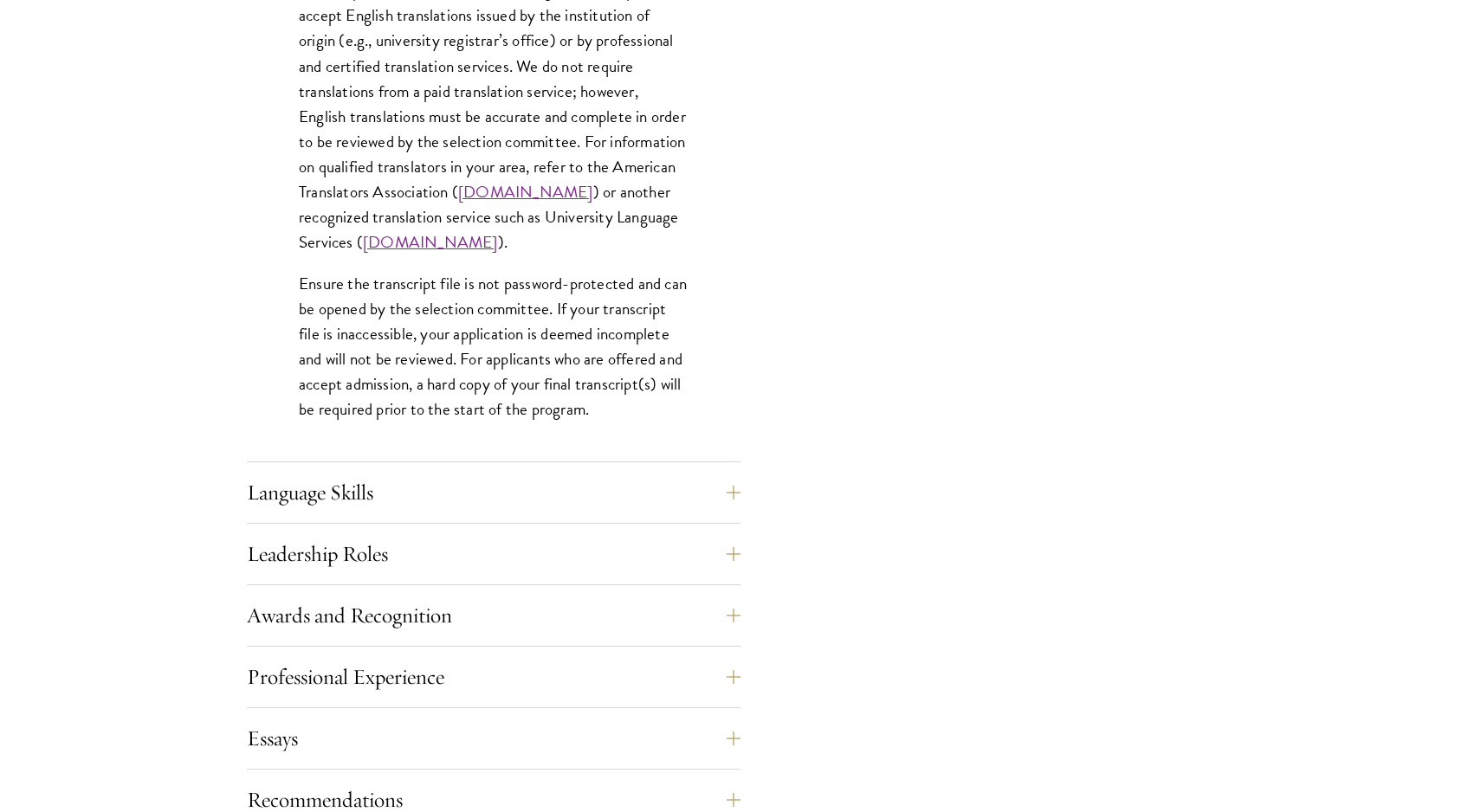
scroll to position [2565, 0]
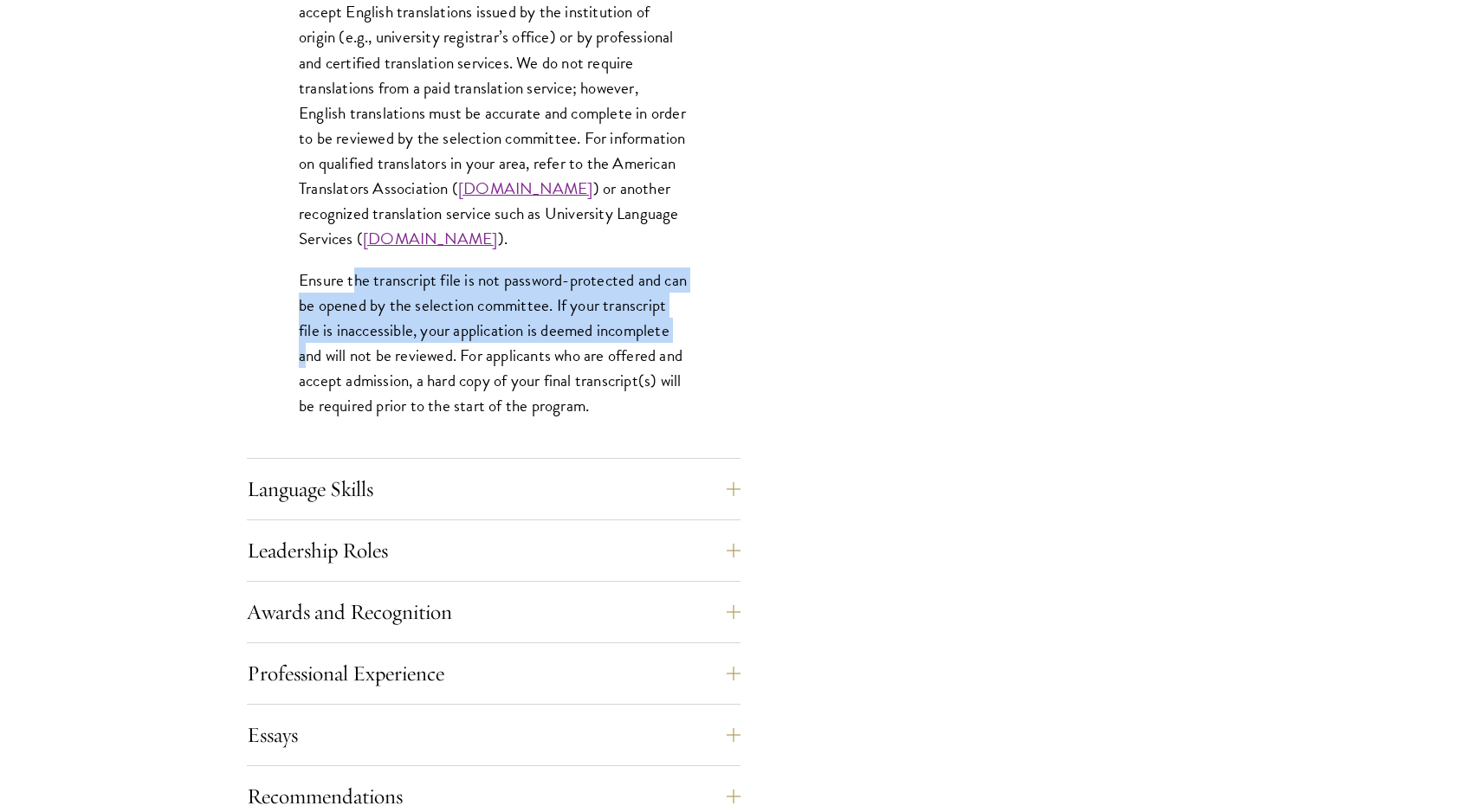
drag, startPoint x: 353, startPoint y: 249, endPoint x: 386, endPoint y: 318, distance: 76.5
click at [386, 318] on p "Ensure the transcript file is not password-protected and can be opened by the s…" at bounding box center [494, 342] width 390 height 151
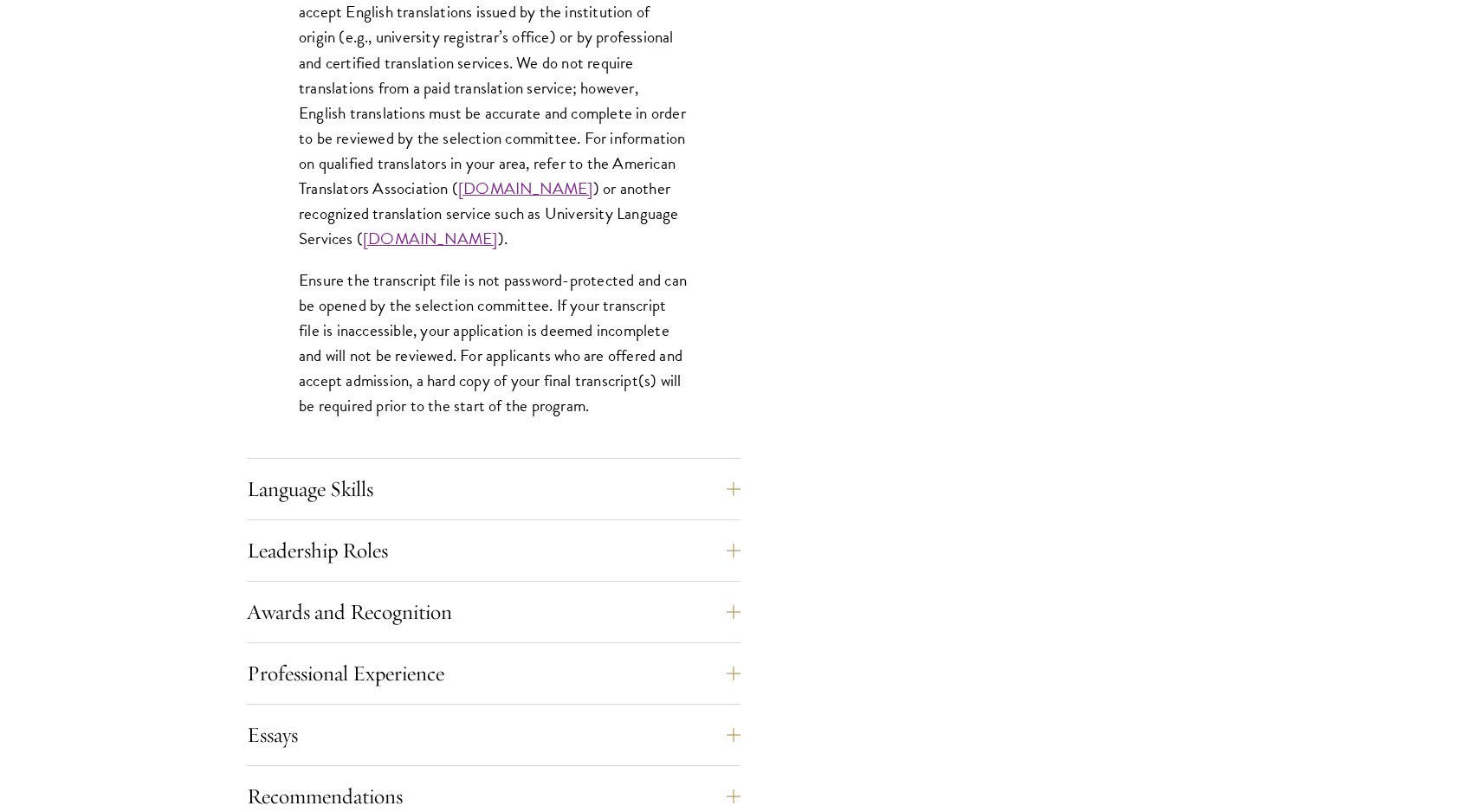
click at [414, 316] on p "Ensure the transcript file is not password-protected and can be opened by the s…" at bounding box center [494, 342] width 390 height 151
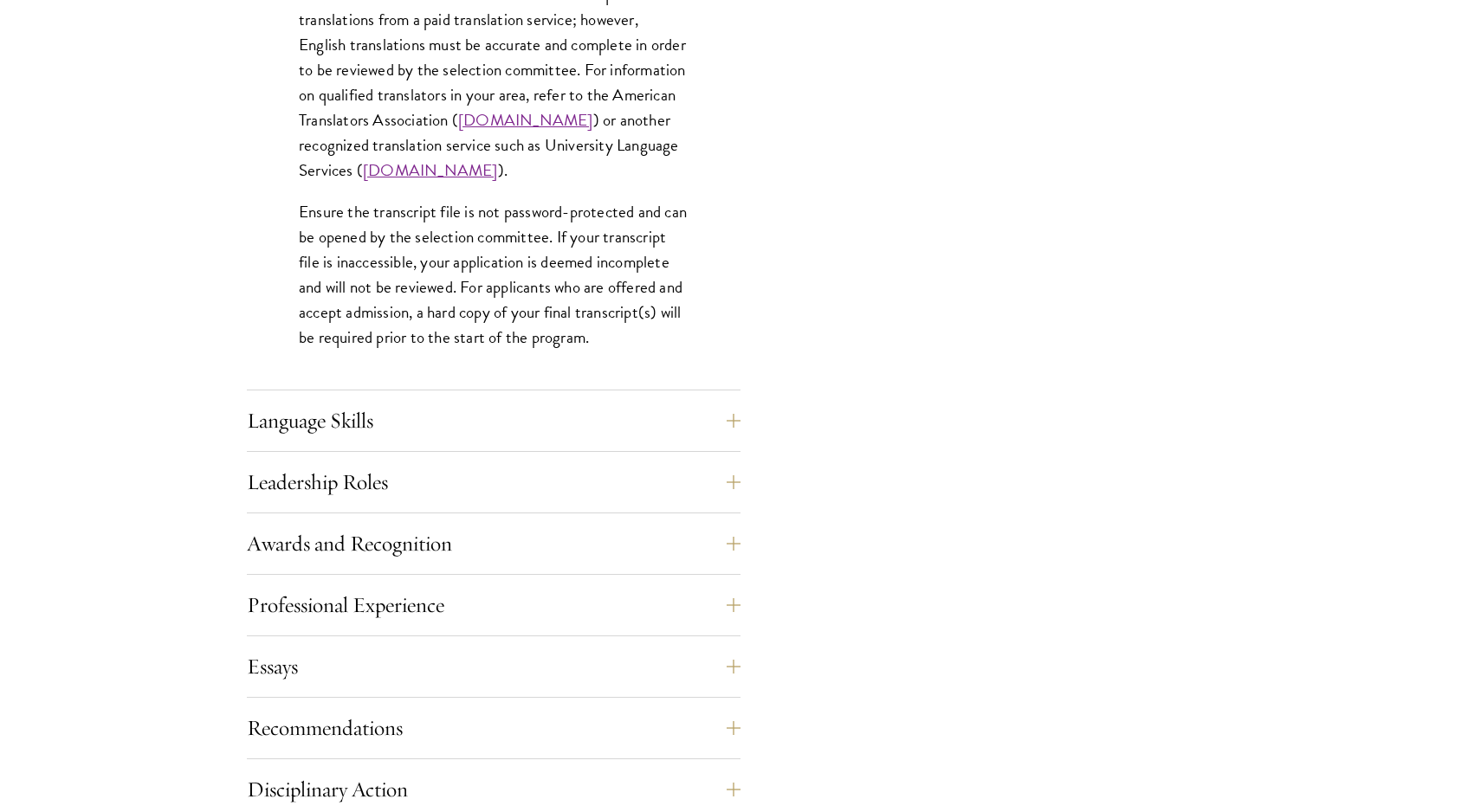
scroll to position [2664, 0]
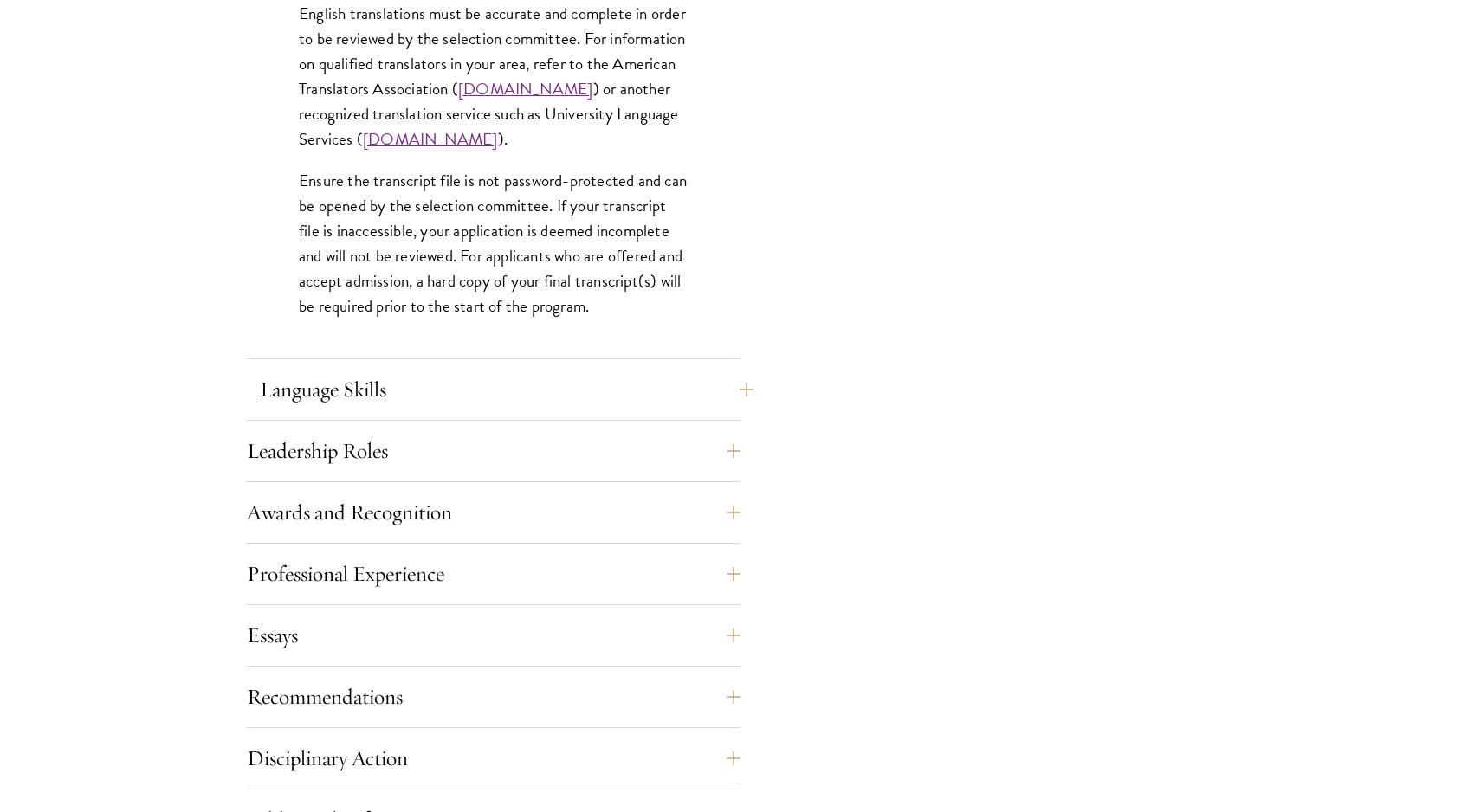
click at [382, 391] on button "Language Skills" at bounding box center [506, 390] width 494 height 42
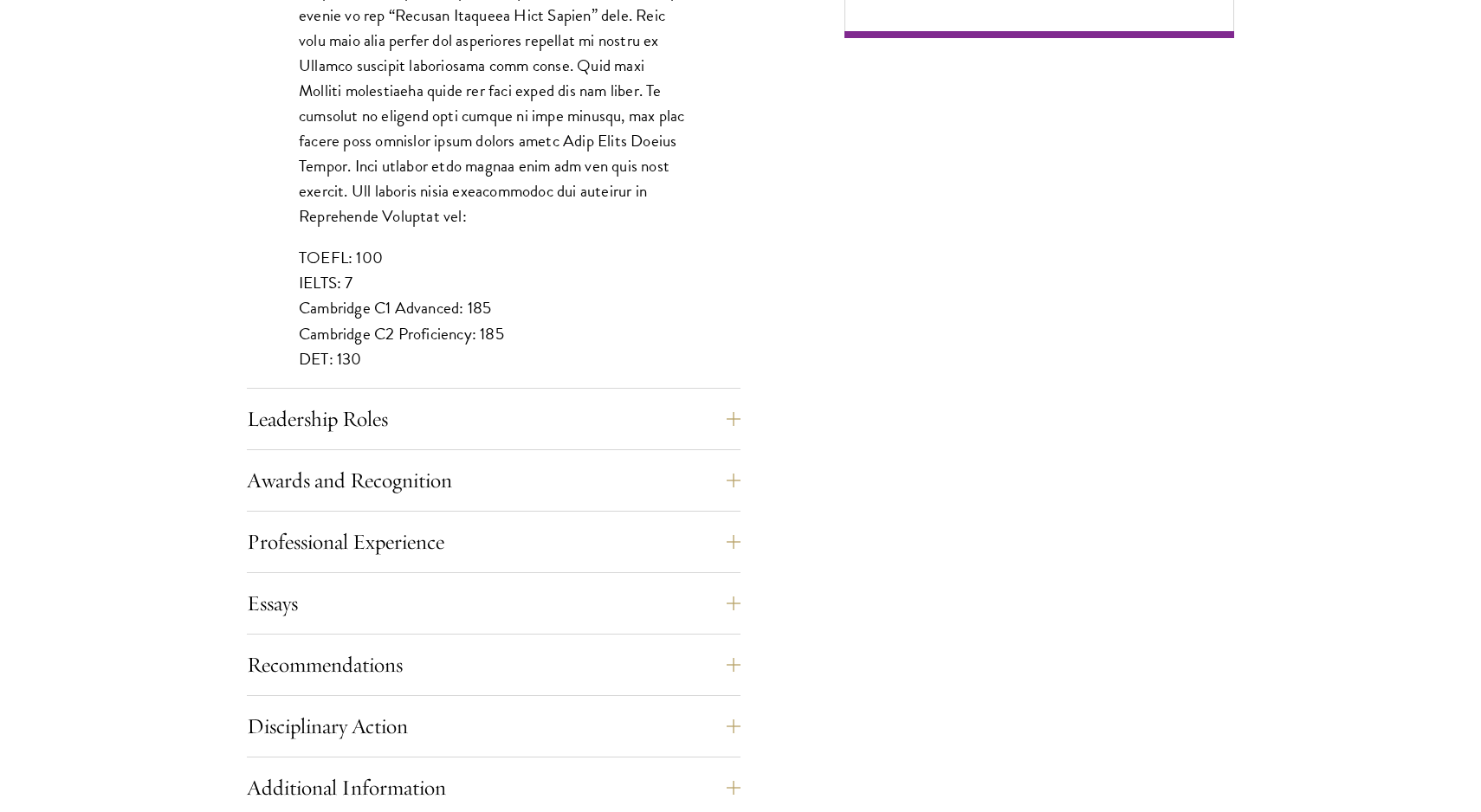
scroll to position [1538, 1]
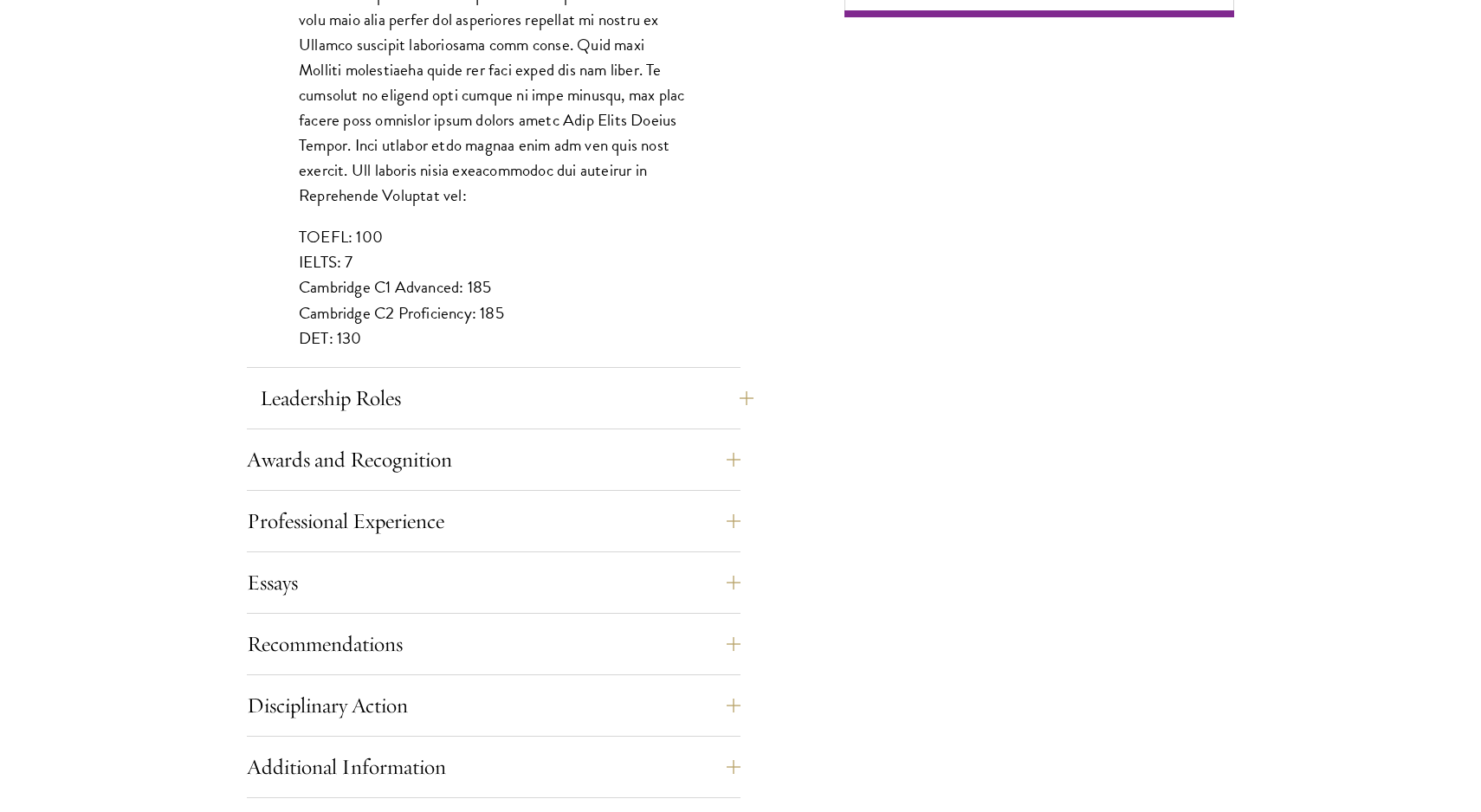
click at [658, 415] on button "Leadership Roles" at bounding box center [506, 399] width 494 height 42
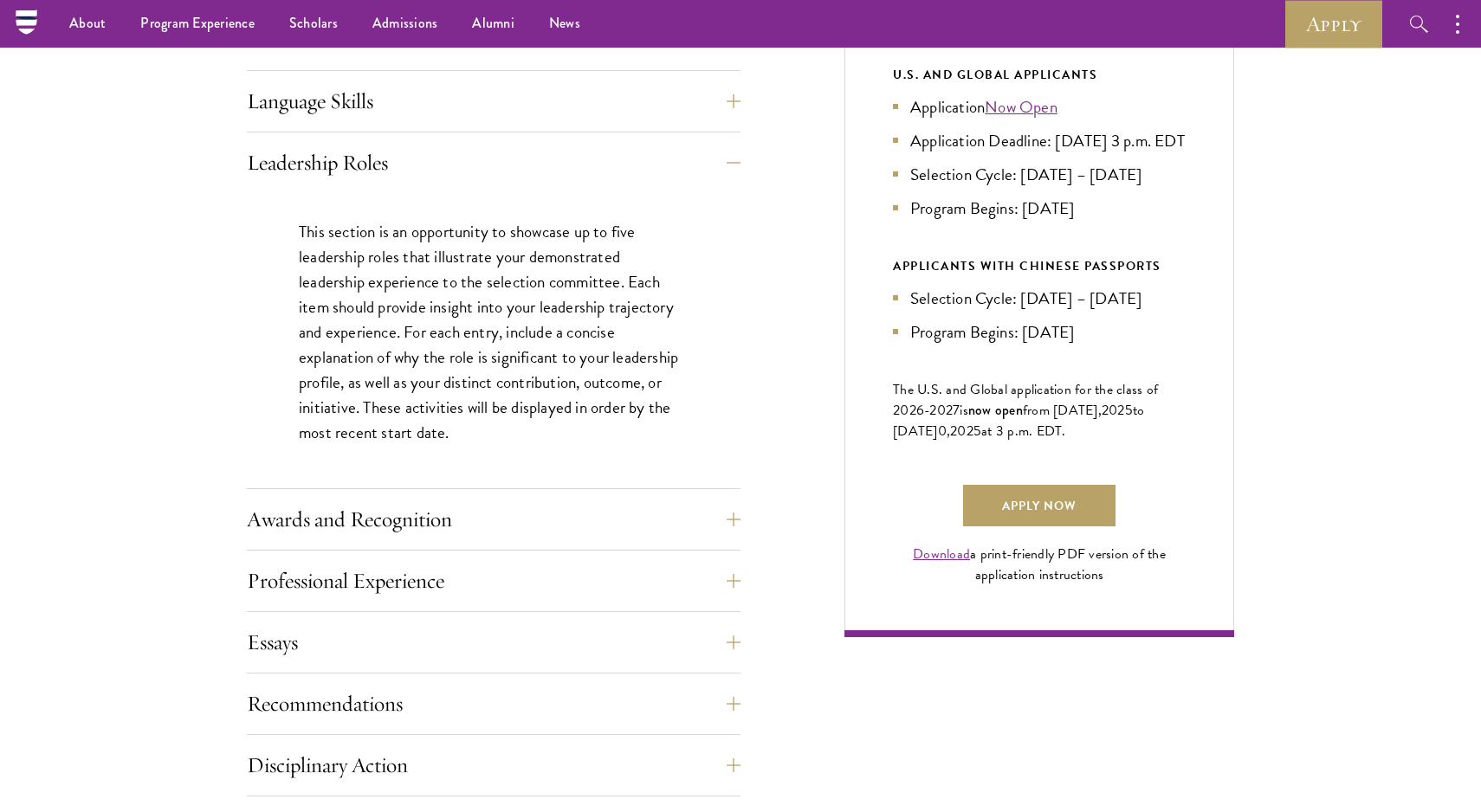
scroll to position [918, 0]
click at [380, 509] on button "Awards and Recognition" at bounding box center [506, 520] width 494 height 42
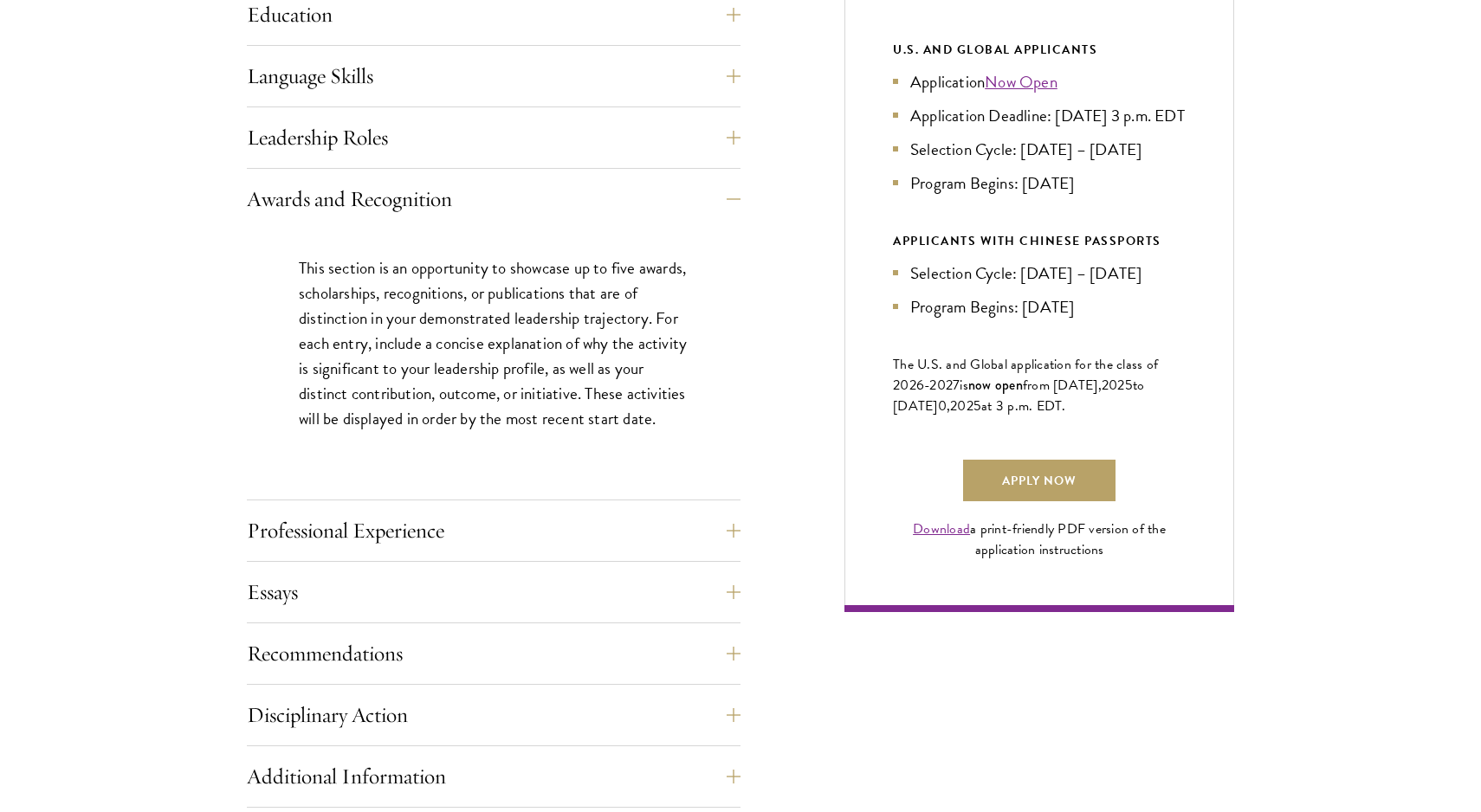
scroll to position [953, 0]
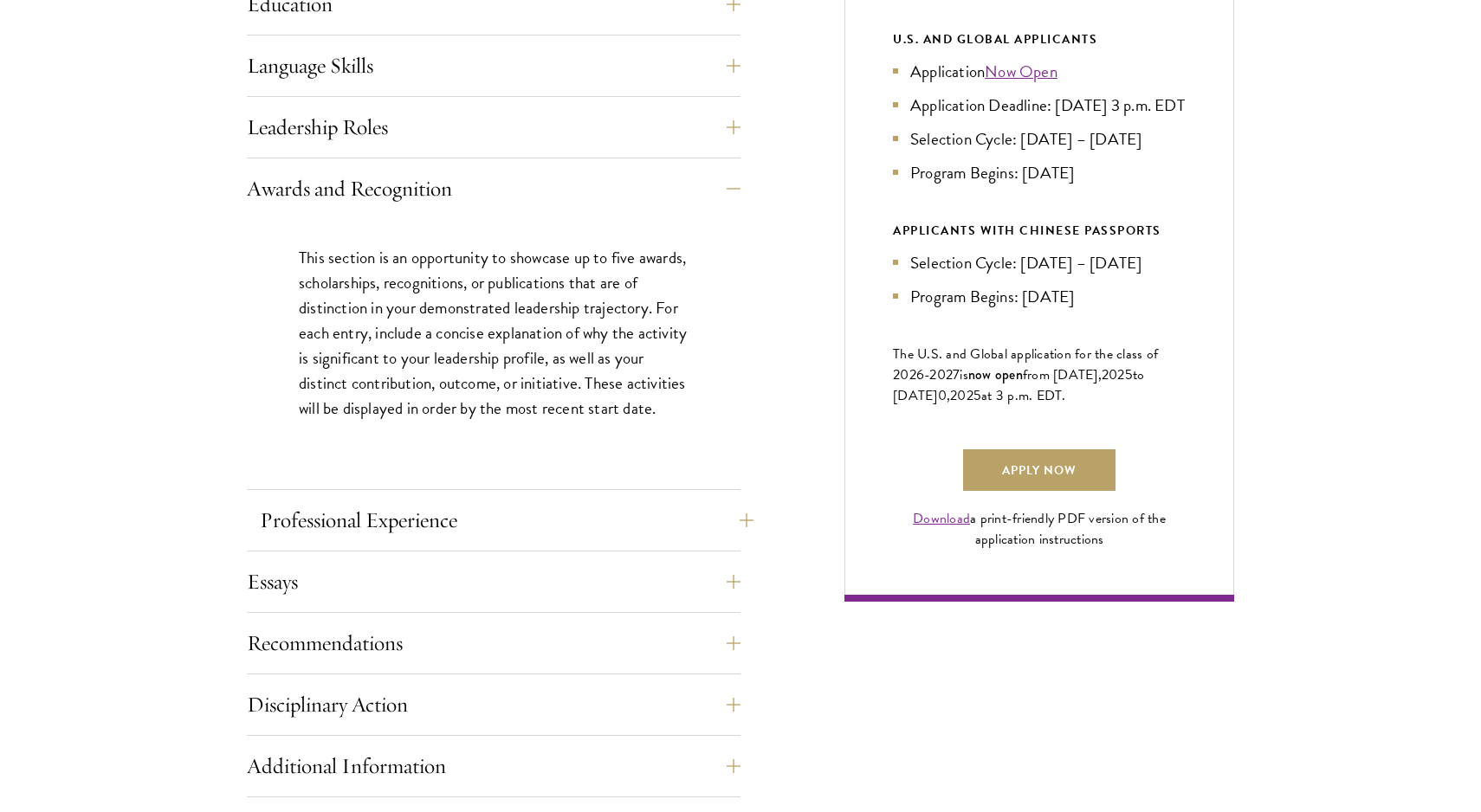
click at [370, 512] on button "Professional Experience" at bounding box center [506, 520] width 494 height 42
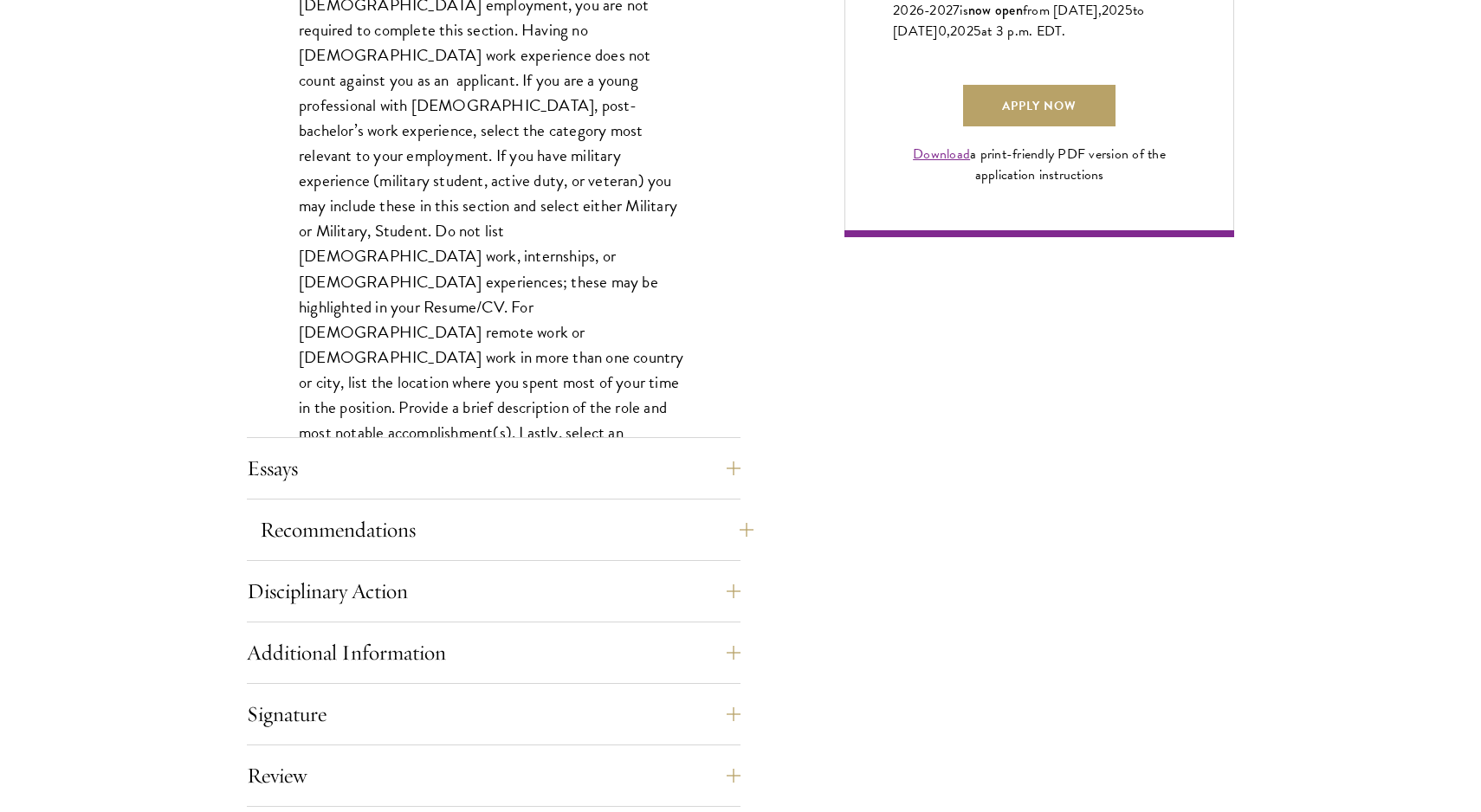
scroll to position [1324, 0]
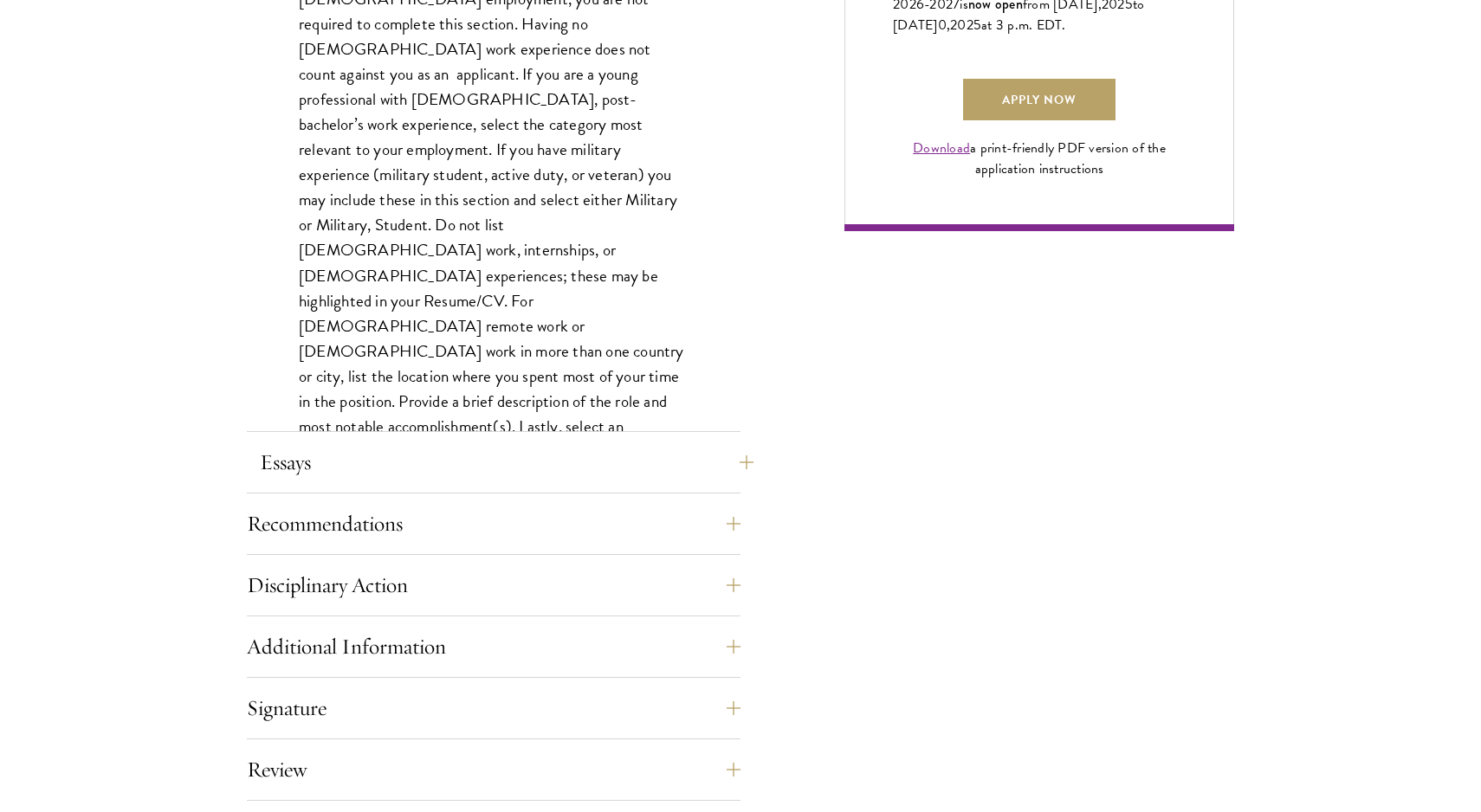
click at [374, 462] on button "Essays" at bounding box center [506, 462] width 494 height 42
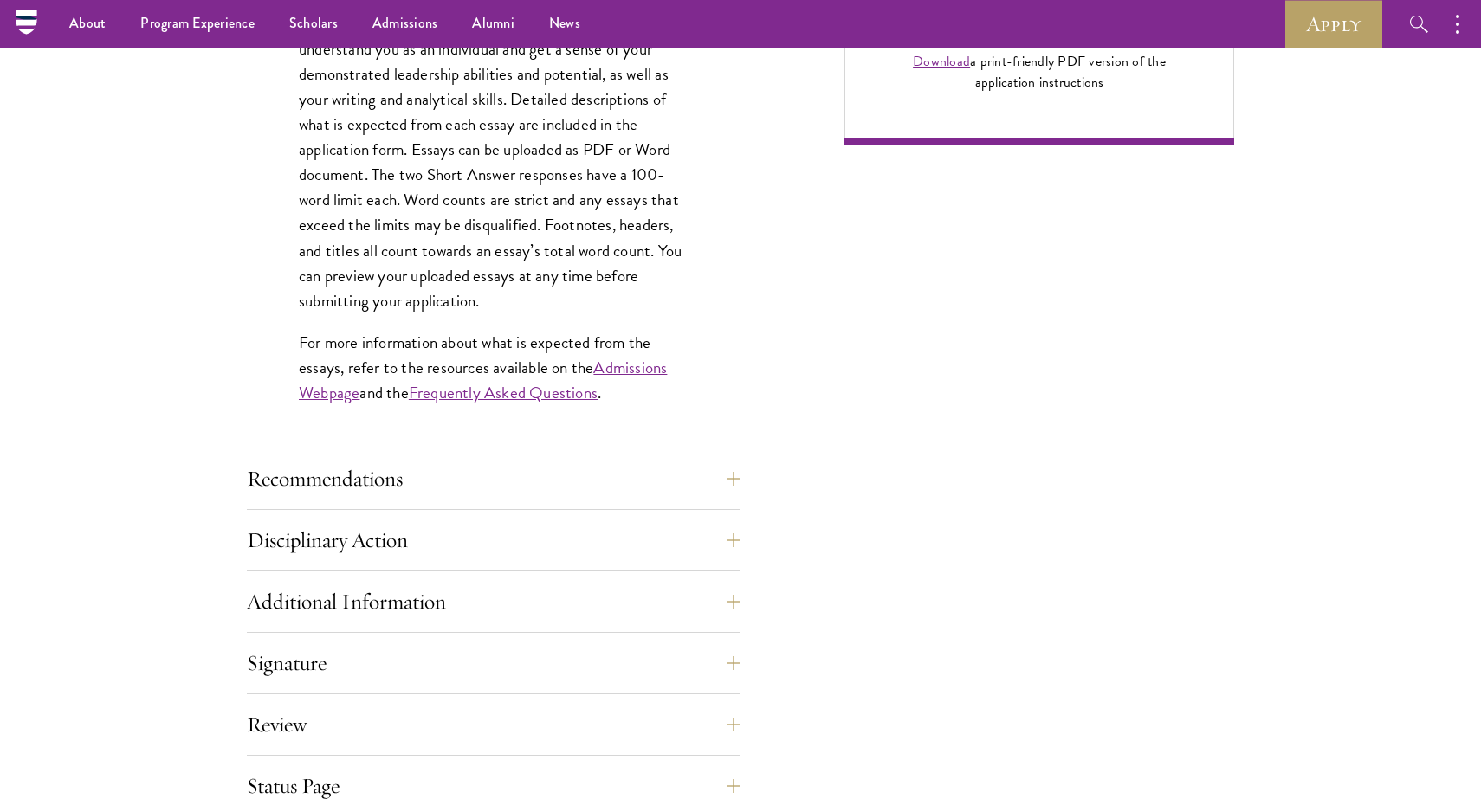
scroll to position [1456, 0]
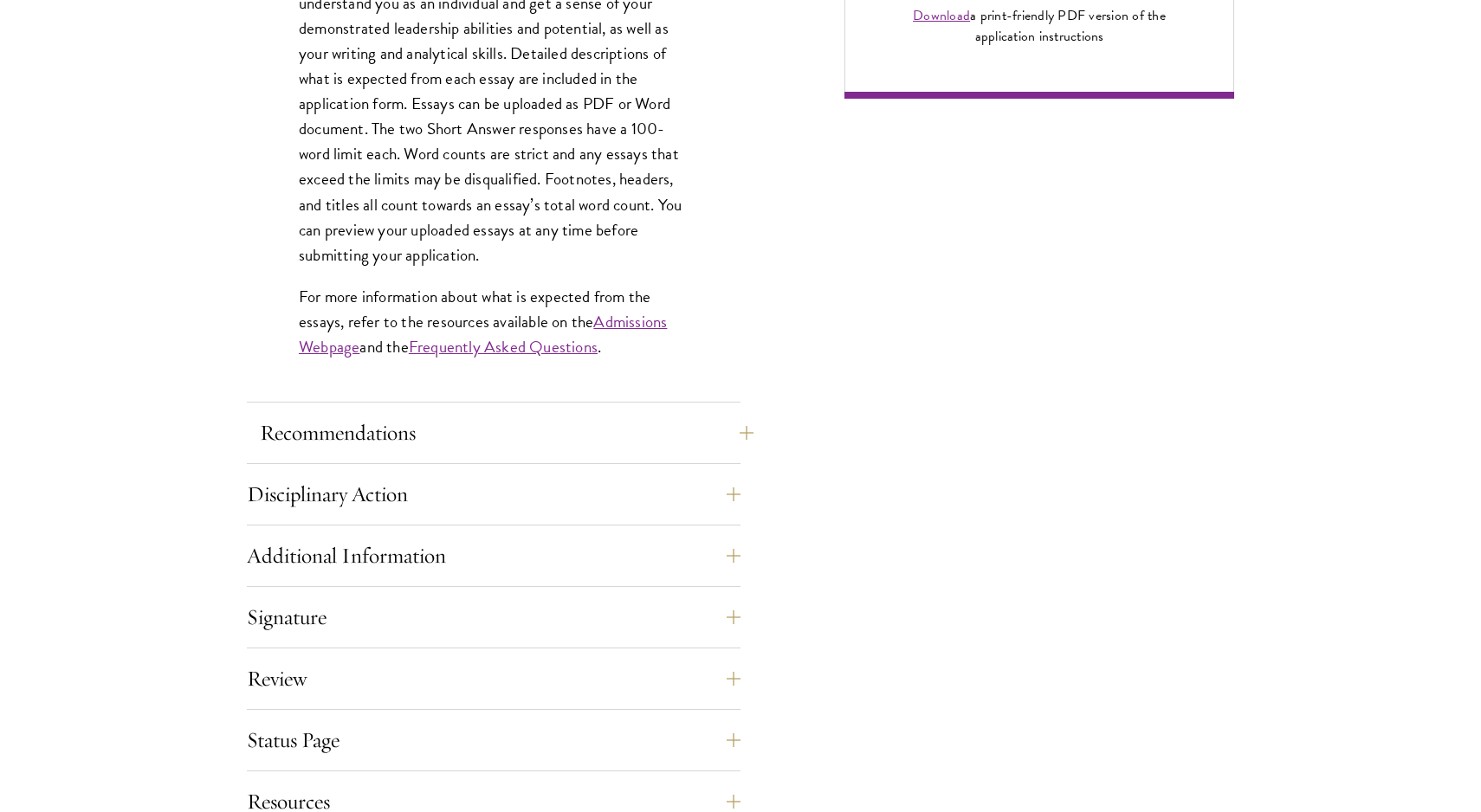
click at [346, 418] on button "Recommendations" at bounding box center [506, 433] width 494 height 42
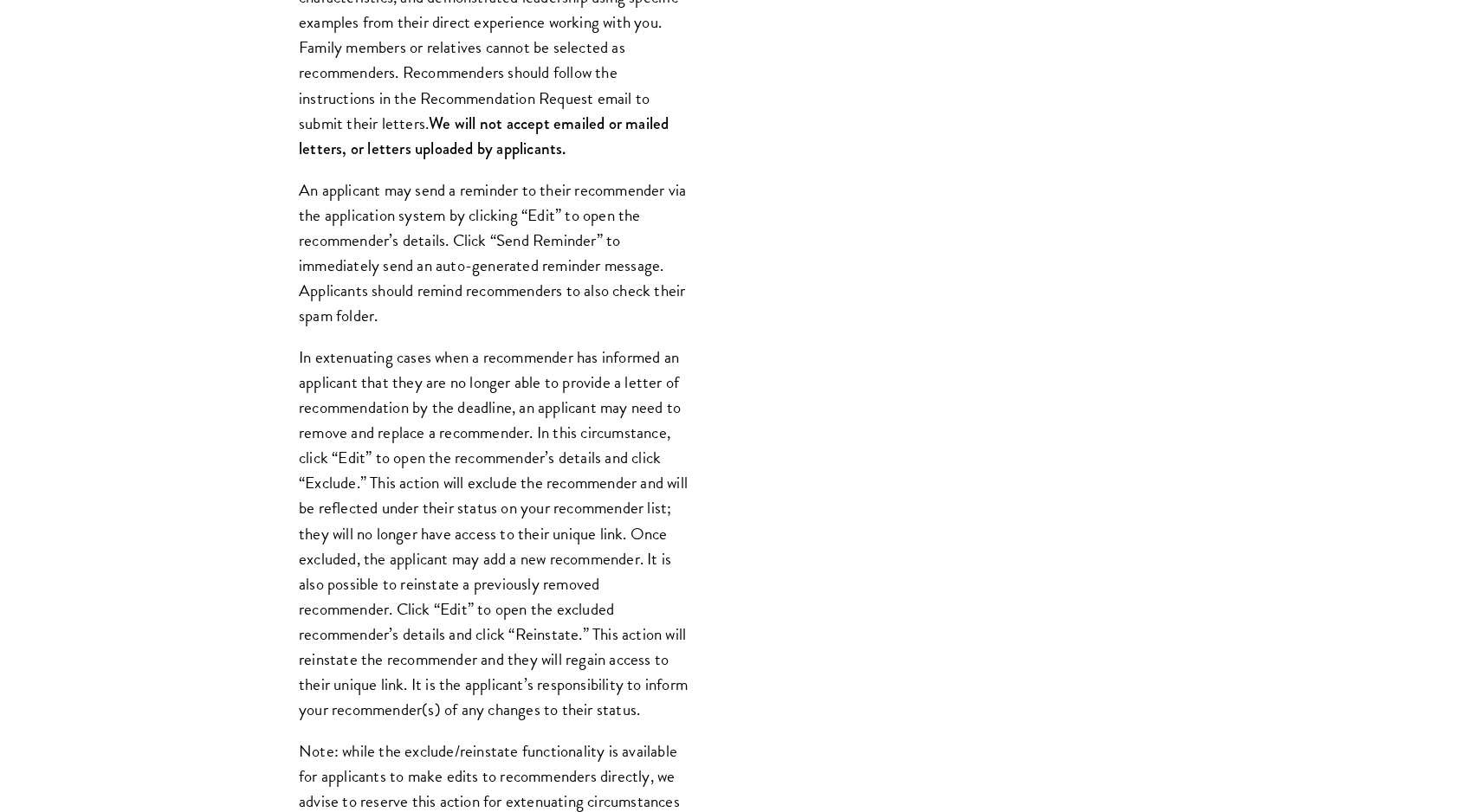
scroll to position [0, 0]
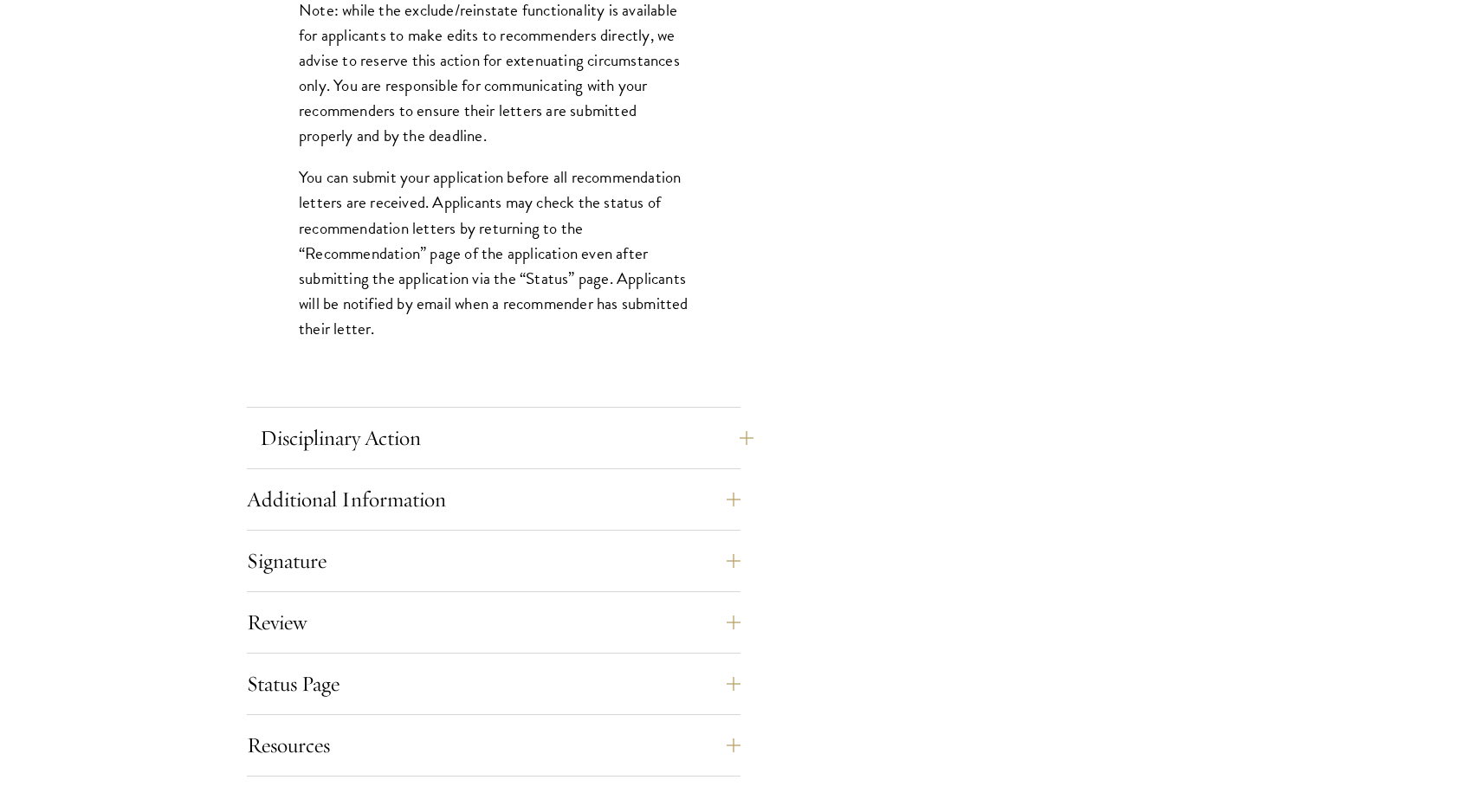
click at [345, 426] on button "Disciplinary Action" at bounding box center [506, 439] width 494 height 42
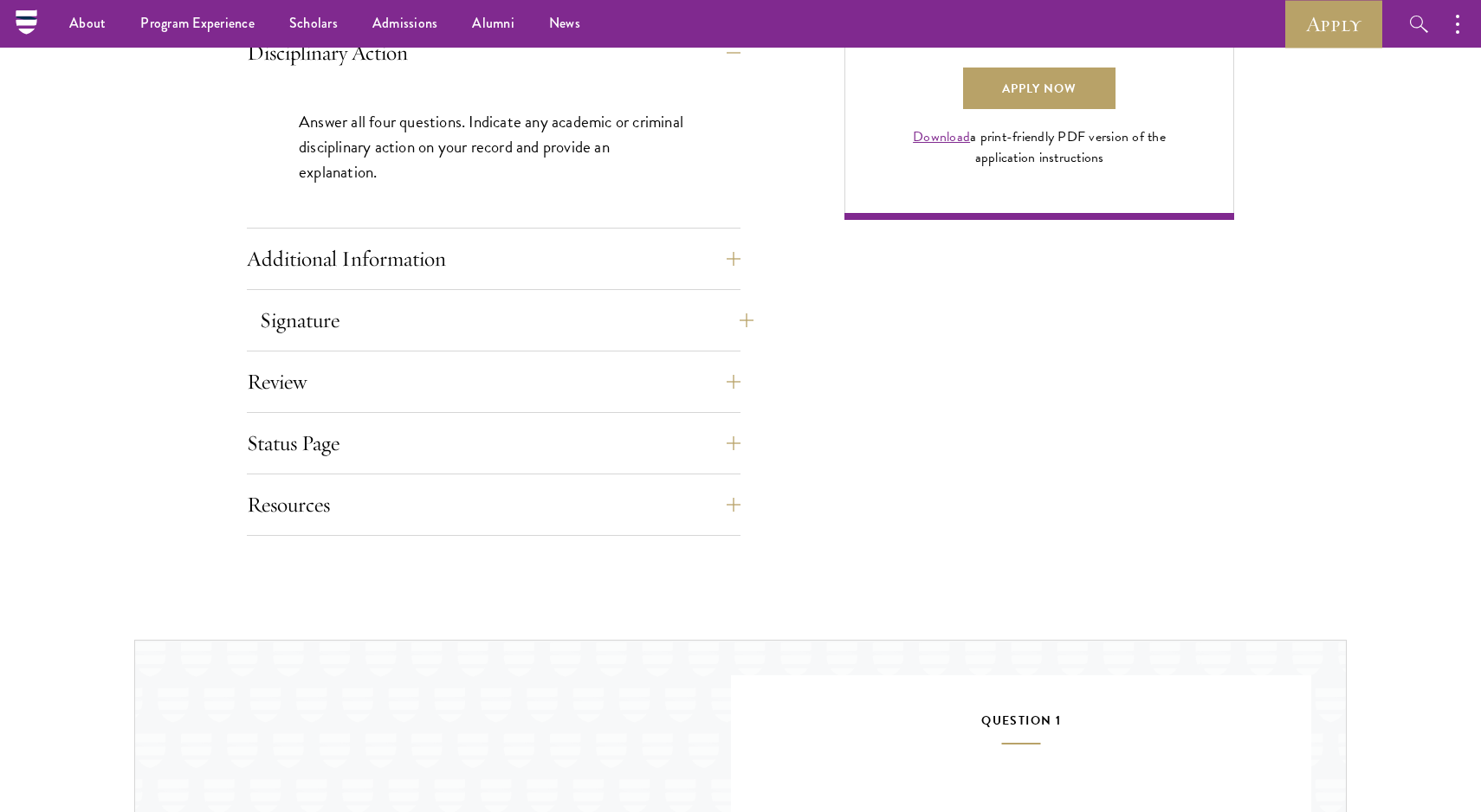
scroll to position [1332, 0]
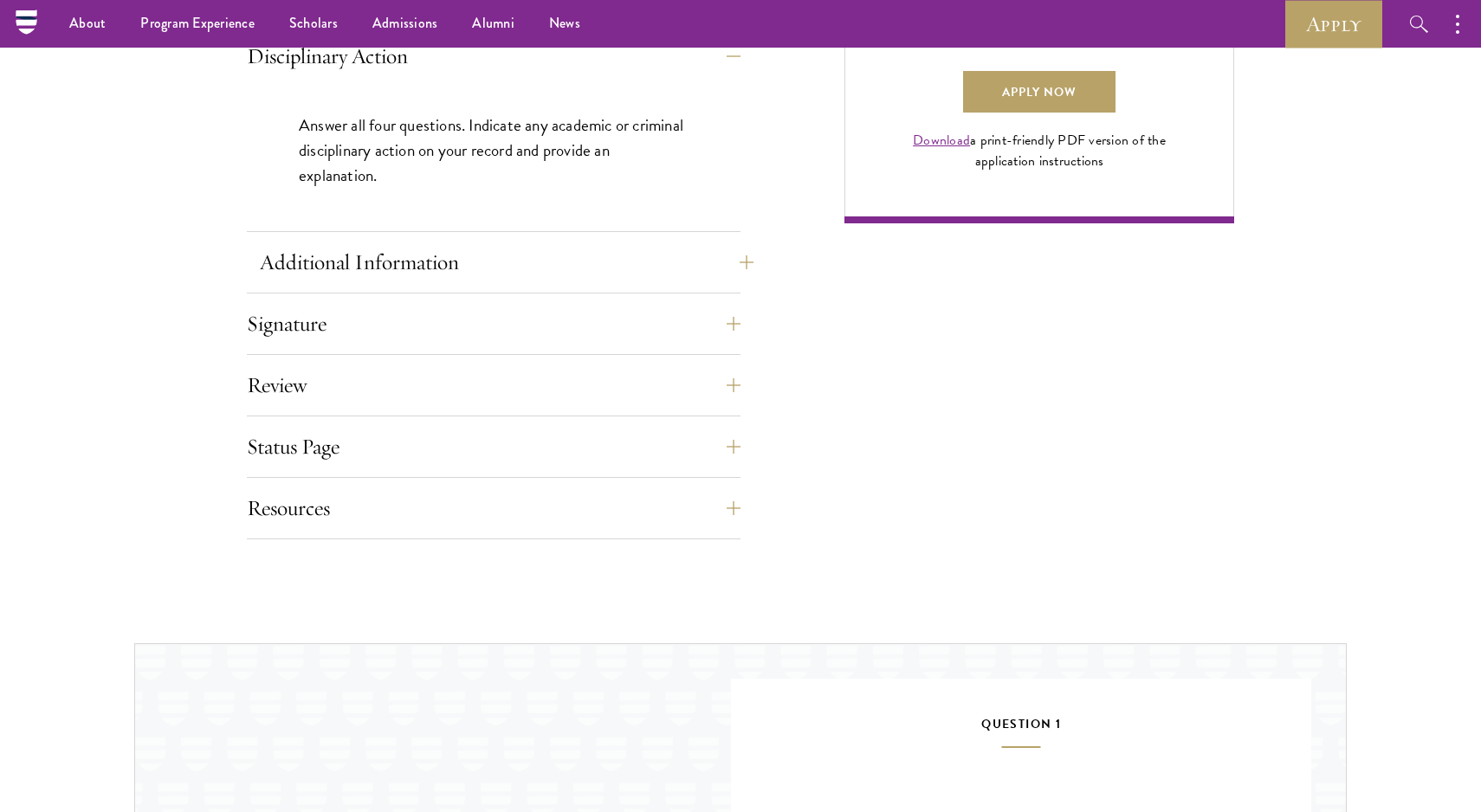
click at [386, 263] on button "Additional Information" at bounding box center [506, 263] width 494 height 42
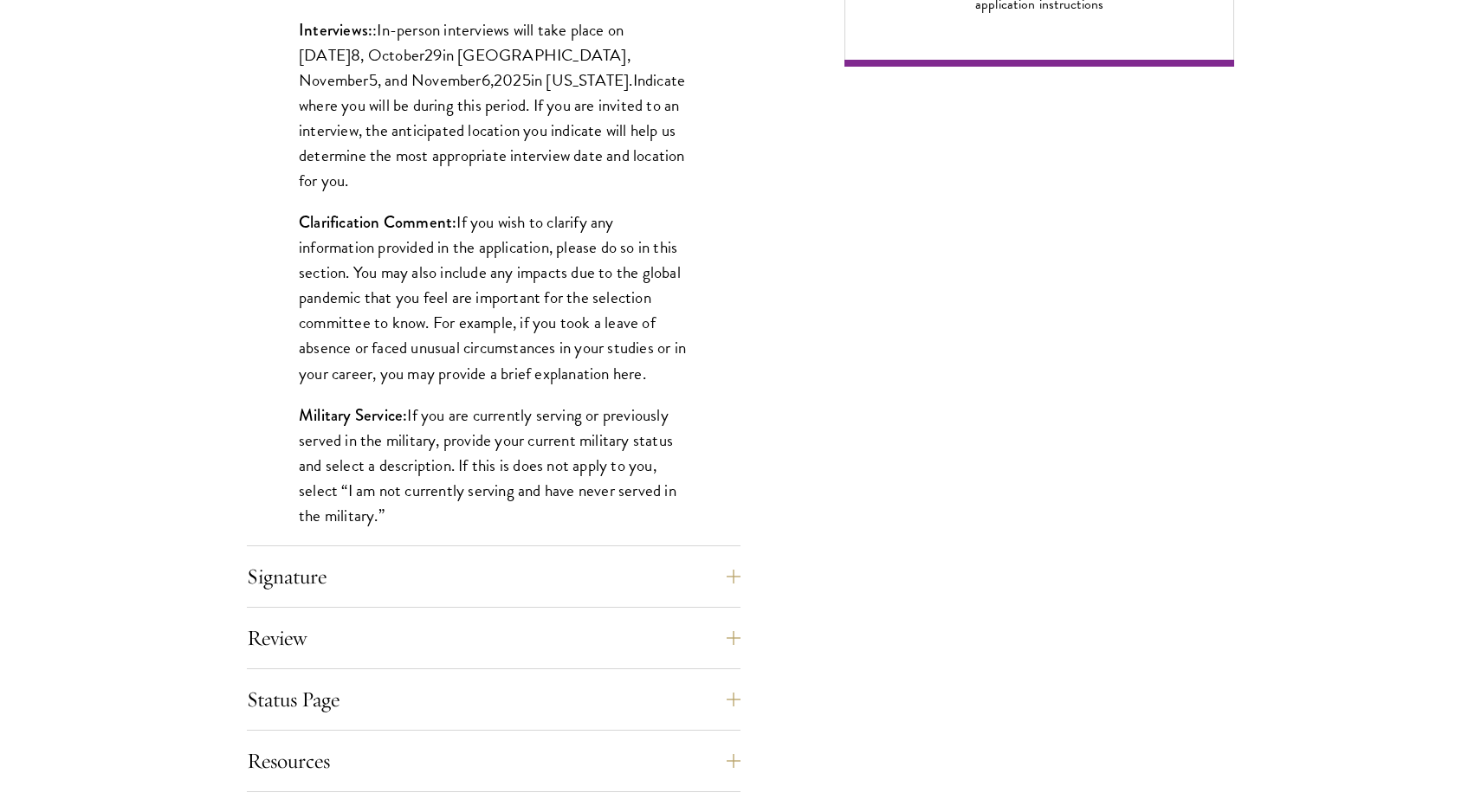
scroll to position [1489, 0]
click at [335, 562] on button "Signature" at bounding box center [506, 576] width 494 height 42
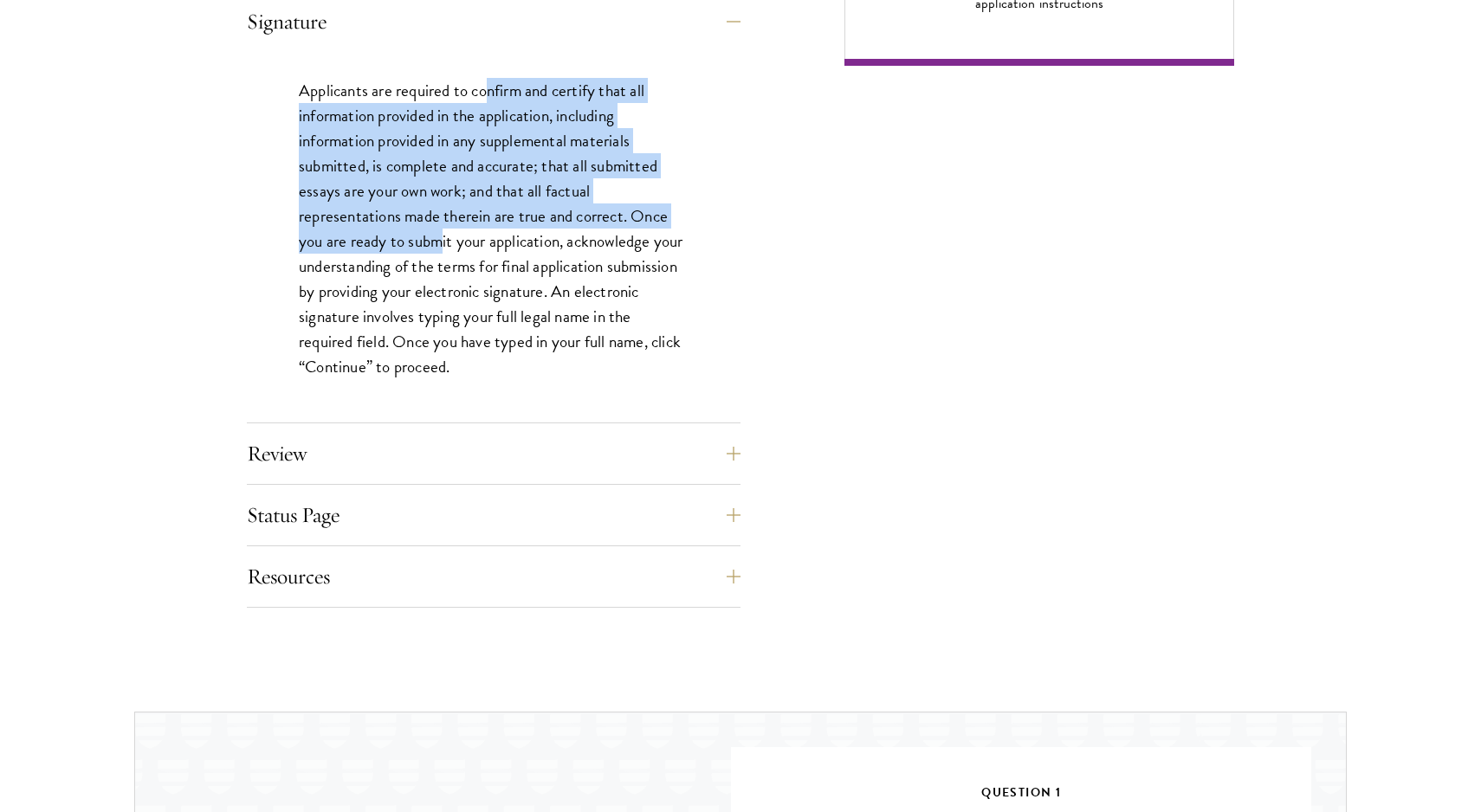
drag, startPoint x: 488, startPoint y: 91, endPoint x: 439, endPoint y: 232, distance: 149.3
click at [440, 232] on p "Applicants are required to confirm and certify that all information provided in…" at bounding box center [494, 229] width 390 height 302
click at [361, 435] on button "Review" at bounding box center [506, 453] width 494 height 42
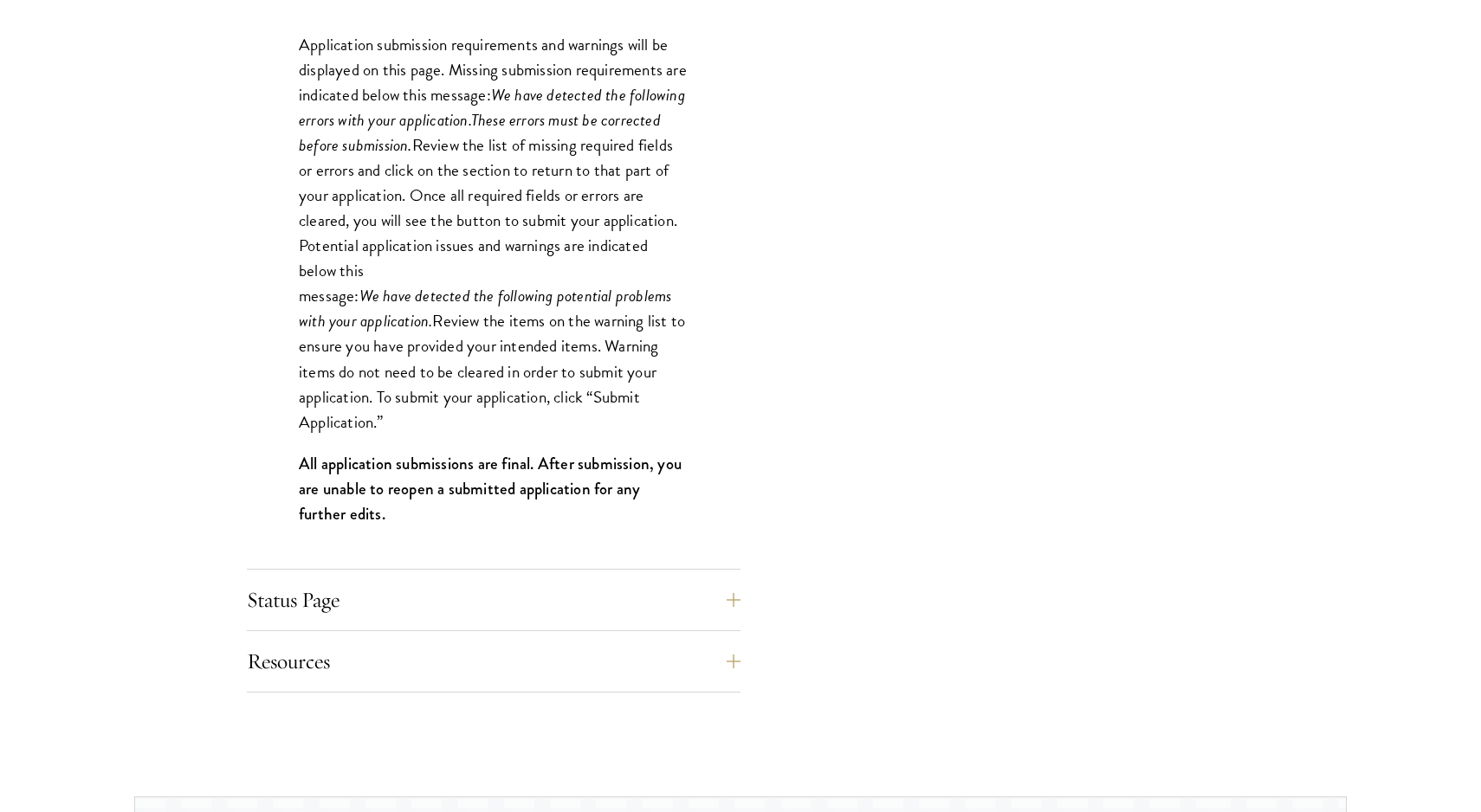
scroll to position [1602, 0]
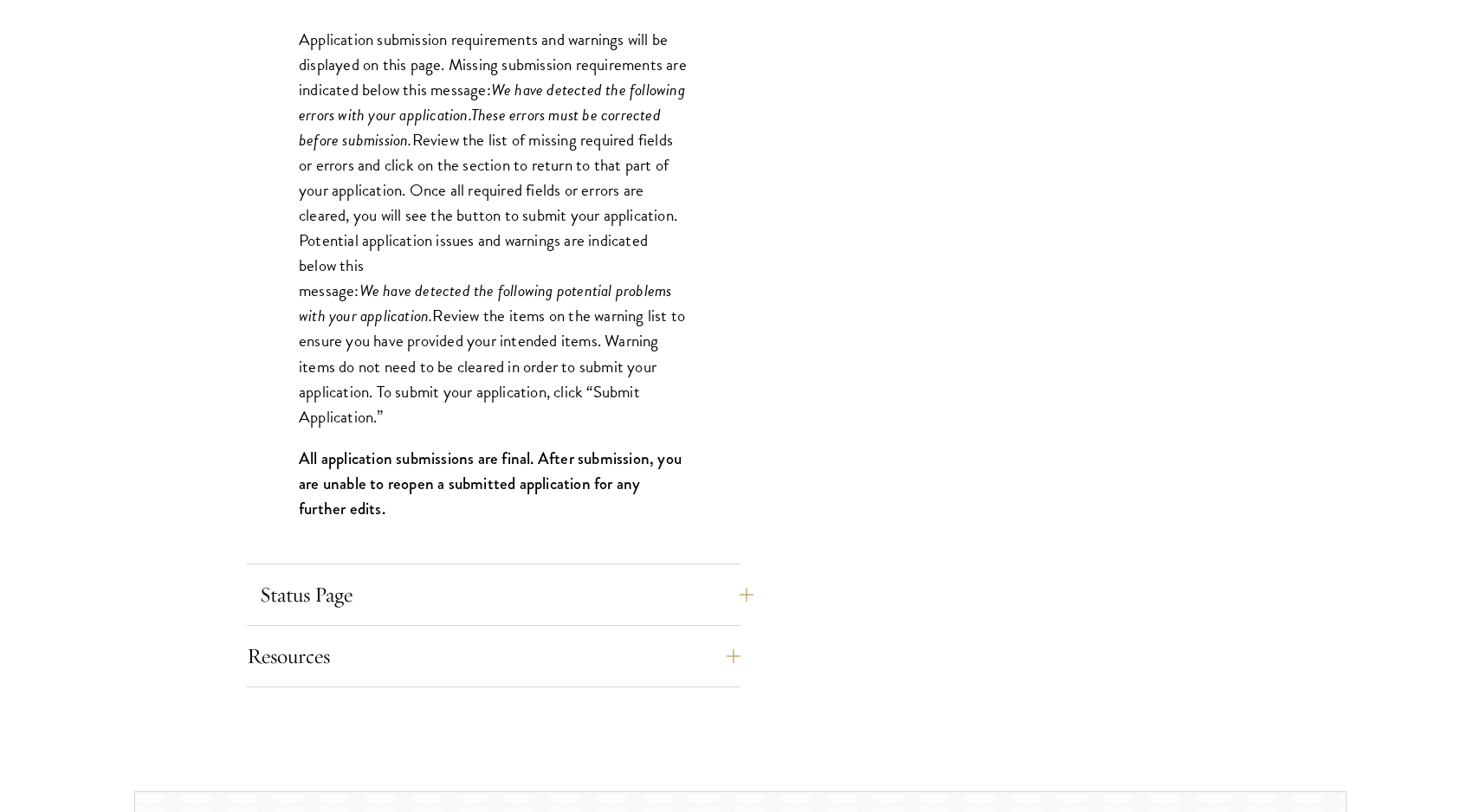
click at [371, 583] on button "Status Page" at bounding box center [506, 595] width 494 height 42
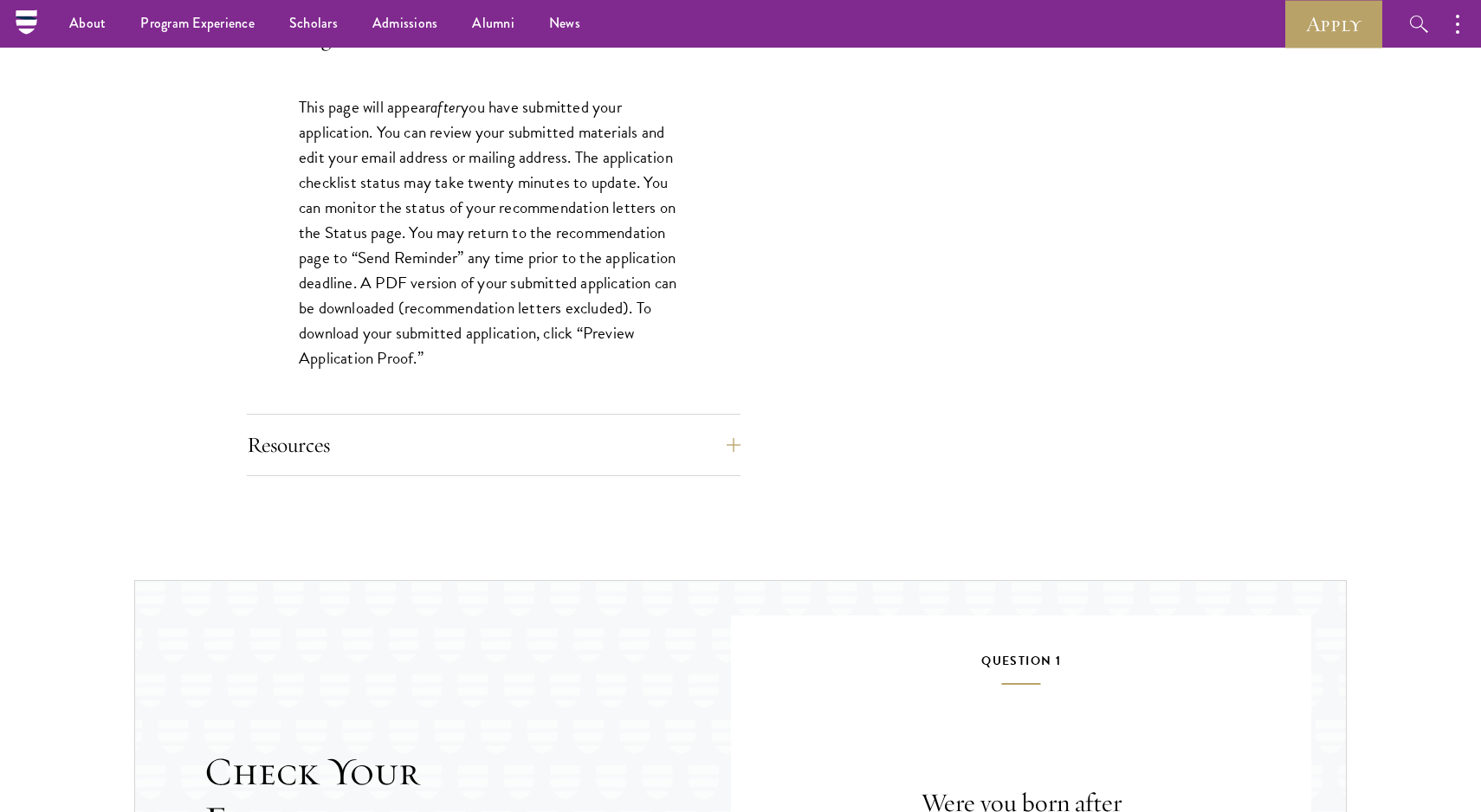
scroll to position [1596, 0]
